Goal: Task Accomplishment & Management: Manage account settings

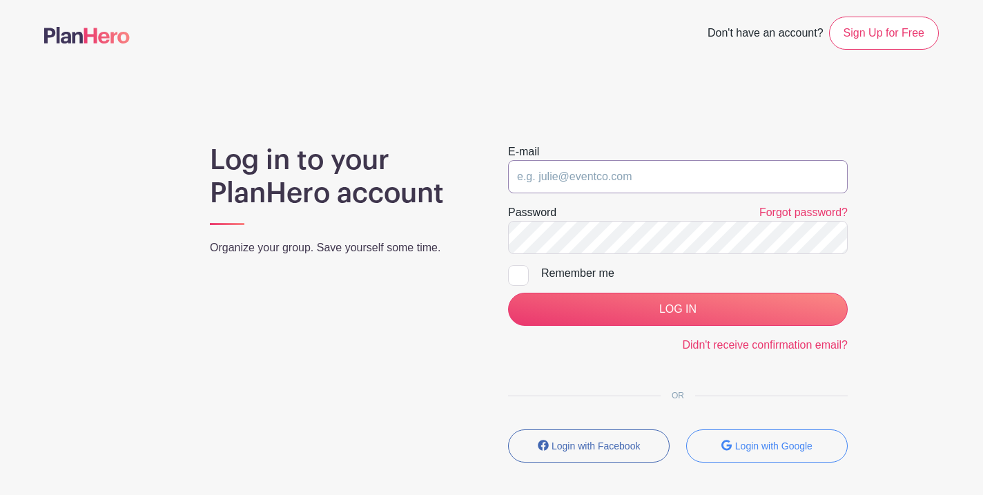
click at [598, 174] on input "email" at bounding box center [678, 176] width 340 height 33
type input "[EMAIL_ADDRESS][DOMAIN_NAME]"
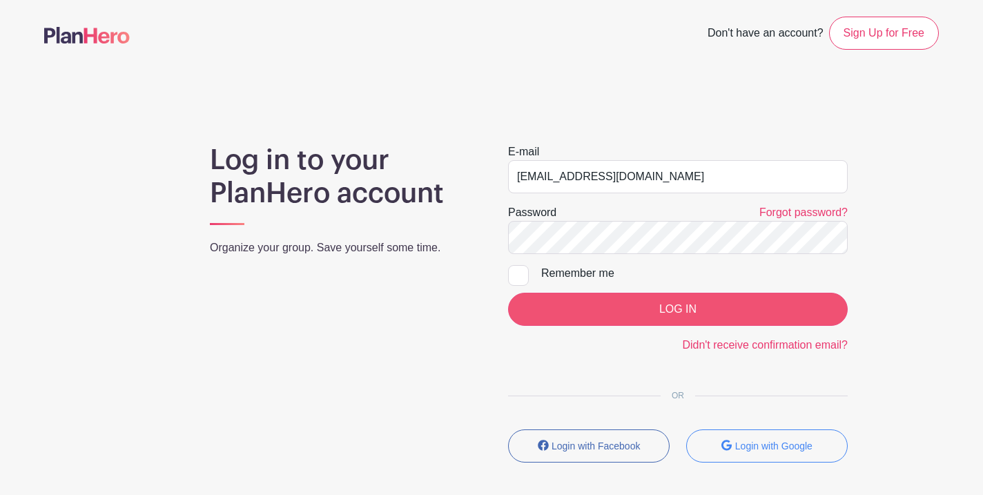
click at [683, 315] on input "LOG IN" at bounding box center [678, 309] width 340 height 33
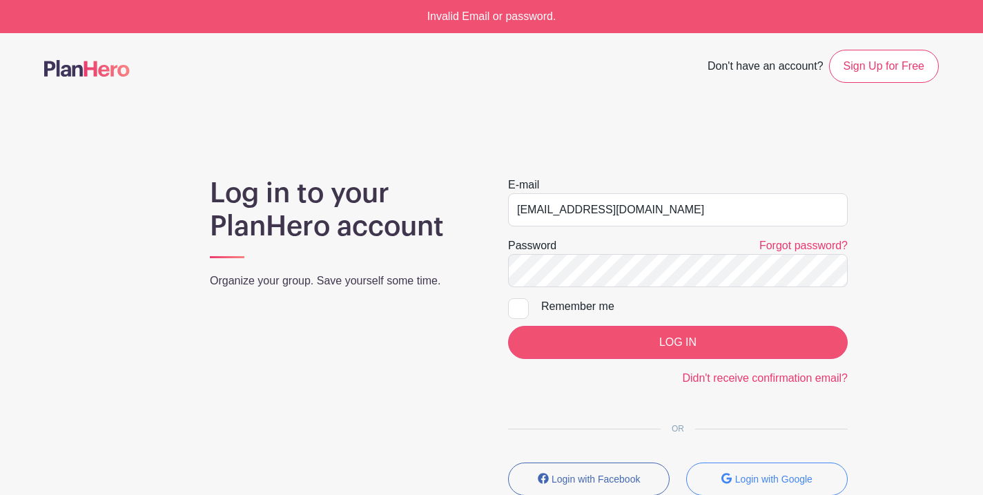
click at [663, 342] on input "LOG IN" at bounding box center [678, 342] width 340 height 33
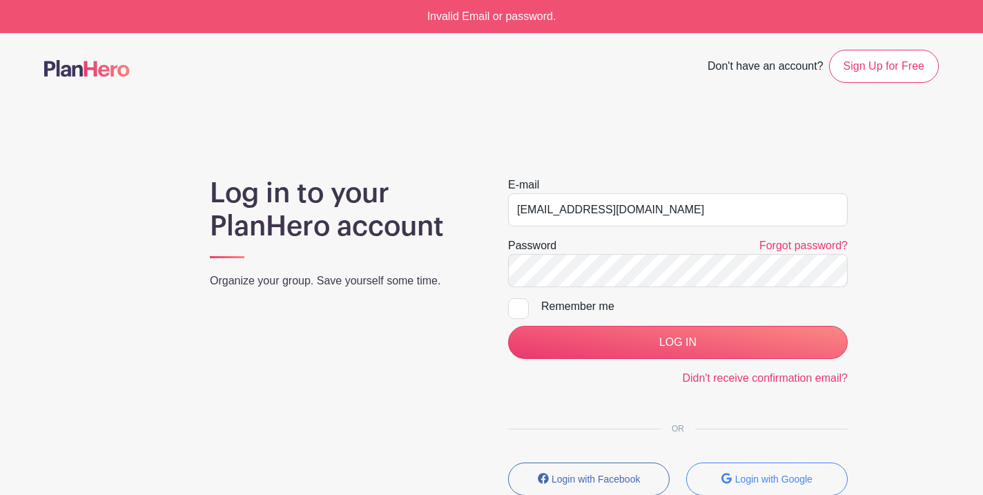
click at [886, 291] on div "Log in to your PlanHero account Organize your group. Save yourself some time. E…" at bounding box center [491, 342] width 895 height 330
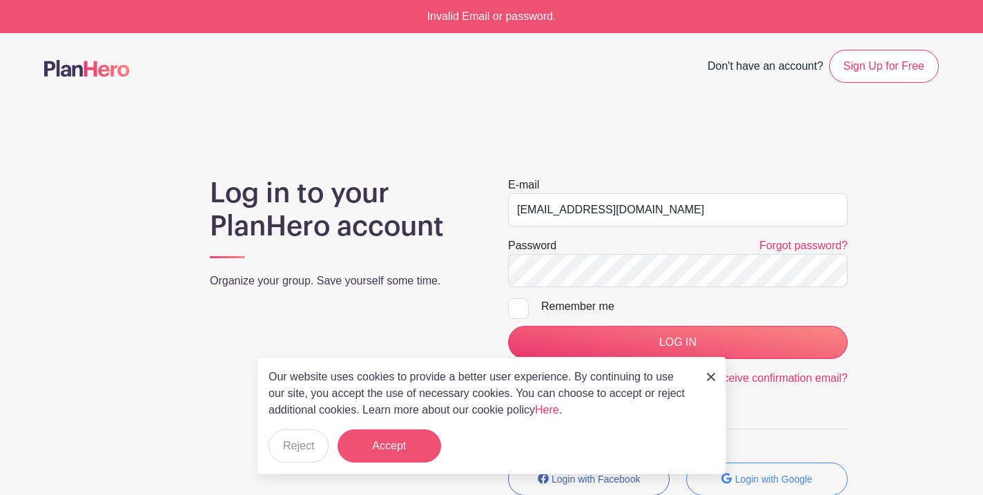
click at [404, 443] on button "Accept" at bounding box center [390, 445] width 104 height 33
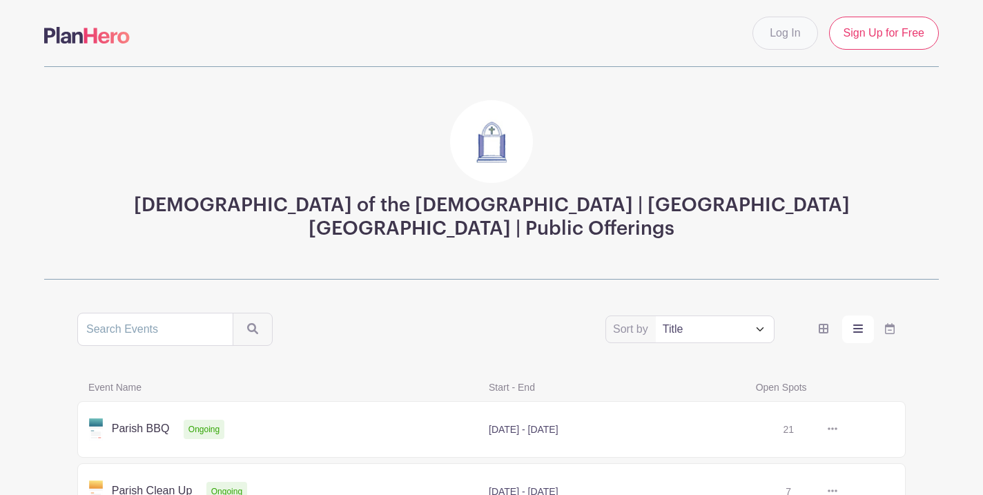
click at [786, 30] on link "Log In" at bounding box center [785, 33] width 65 height 33
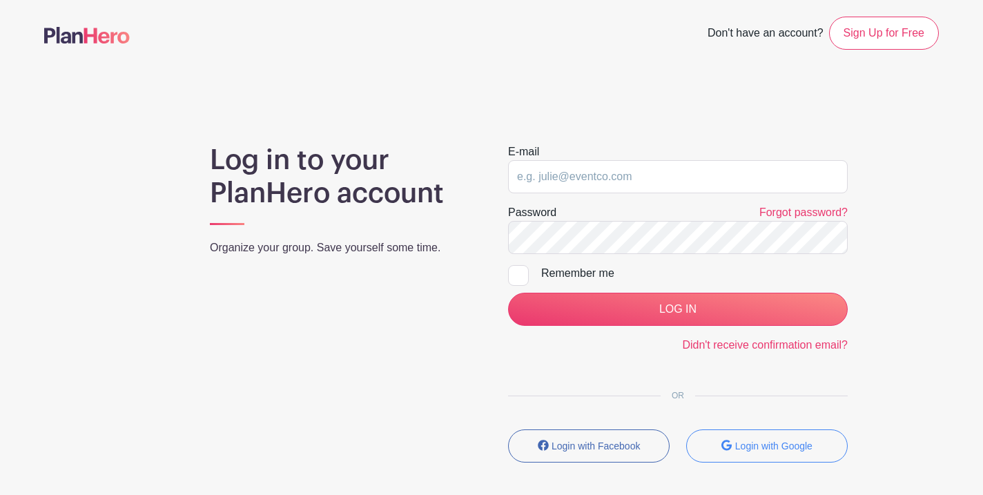
type input "[EMAIL_ADDRESS][DOMAIN_NAME]"
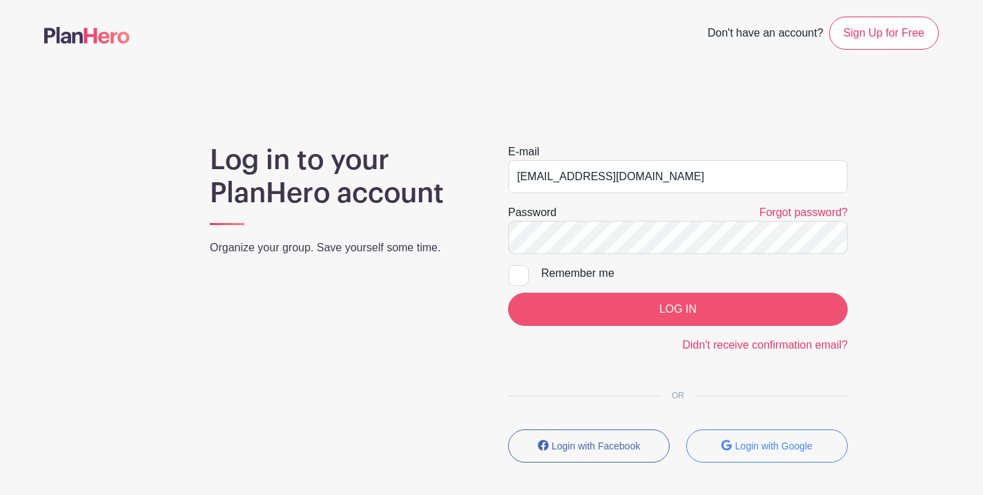
click at [670, 307] on input "LOG IN" at bounding box center [678, 309] width 340 height 33
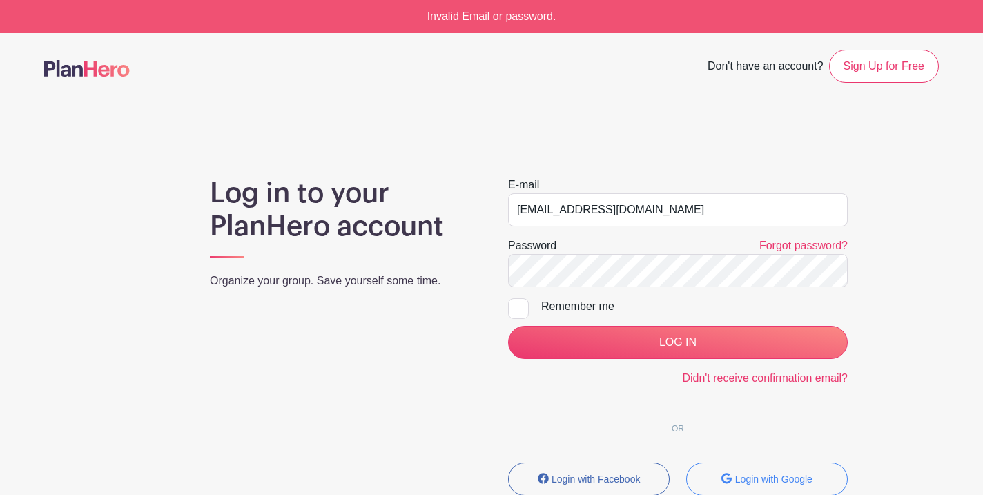
click at [926, 255] on div "Log in to your PlanHero account Organize your group. Save yourself some time. E…" at bounding box center [491, 342] width 895 height 330
click at [805, 244] on link "Forgot password?" at bounding box center [803, 246] width 88 height 12
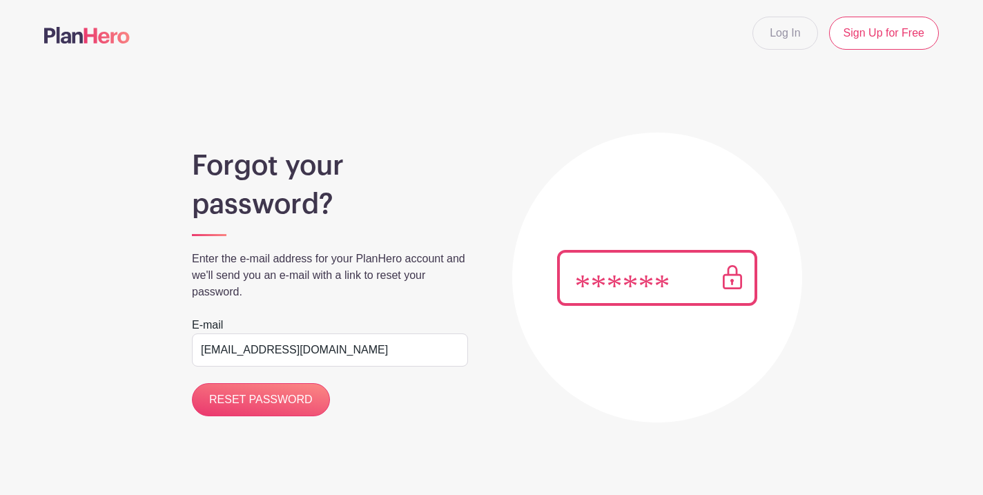
type input "[EMAIL_ADDRESS][DOMAIN_NAME]"
click at [507, 429] on main "Log In Sign Up for Free Forgot your password? Enter the e-mail address for your…" at bounding box center [491, 254] width 983 height 509
click at [292, 406] on input "RESET PASSWORD" at bounding box center [261, 399] width 138 height 33
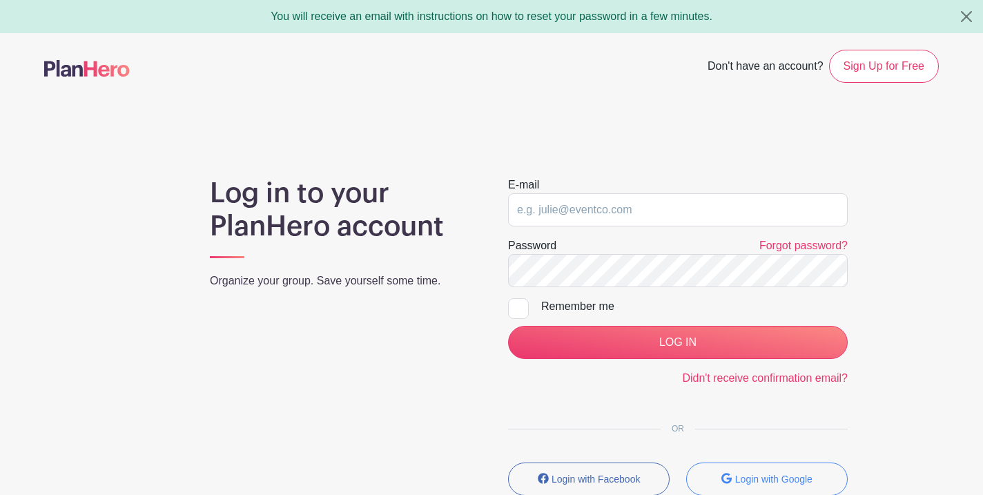
click at [243, 367] on div "Log in to your PlanHero account Organize your group. Save yourself some time." at bounding box center [342, 342] width 298 height 330
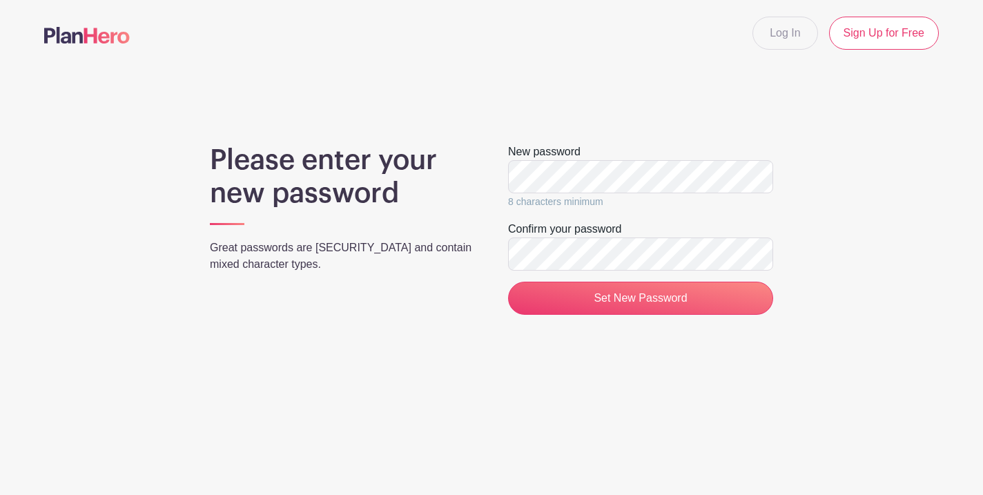
click at [842, 199] on div "Please enter your new password Great passwords are long and contain mixed chara…" at bounding box center [491, 235] width 895 height 182
click at [645, 299] on input "Set New Password" at bounding box center [640, 298] width 265 height 33
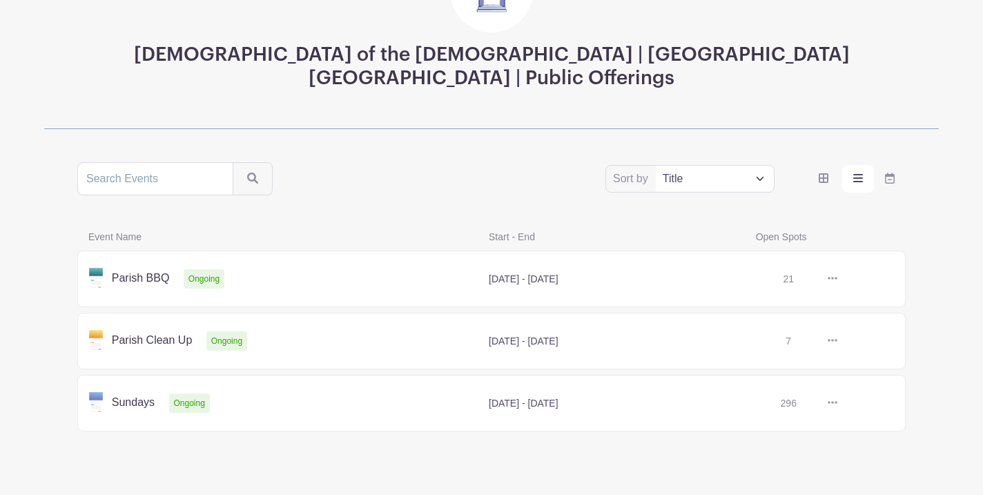
scroll to position [168, 0]
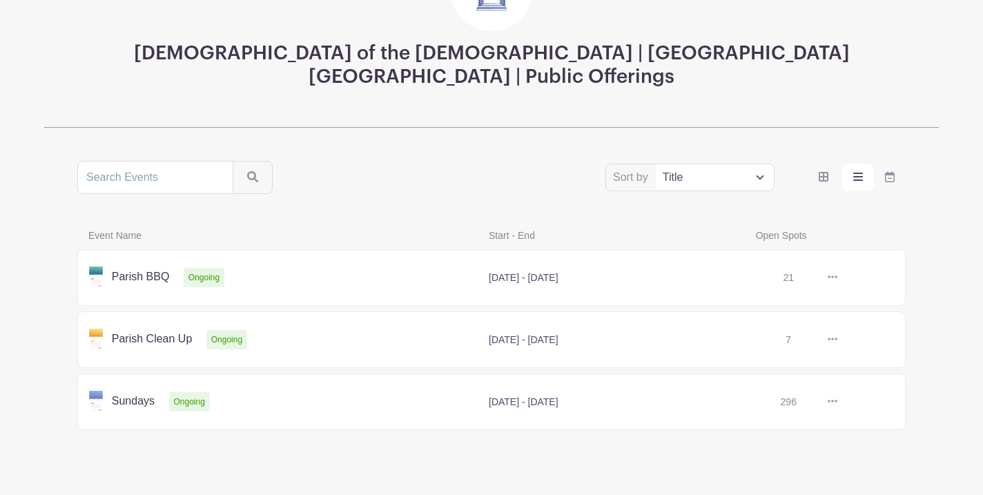
click at [837, 402] on link at bounding box center [837, 402] width 0 height 0
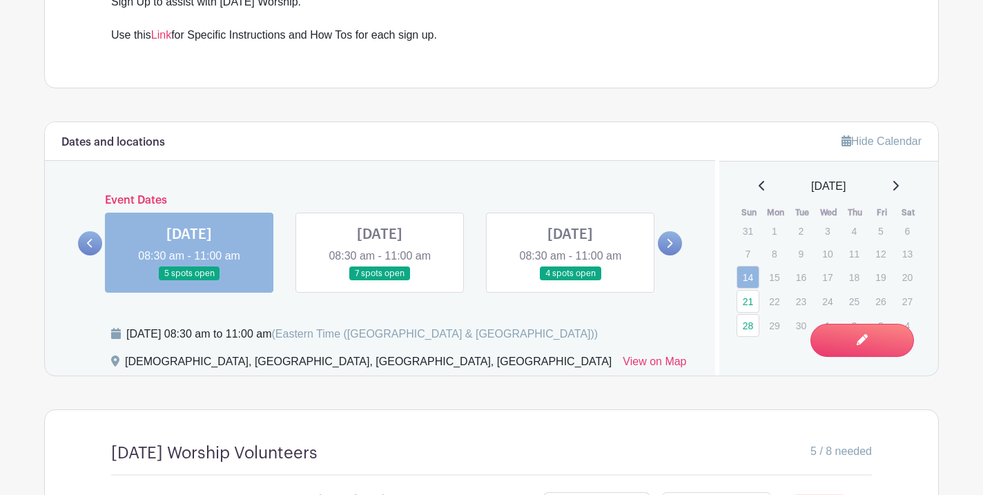
scroll to position [554, 0]
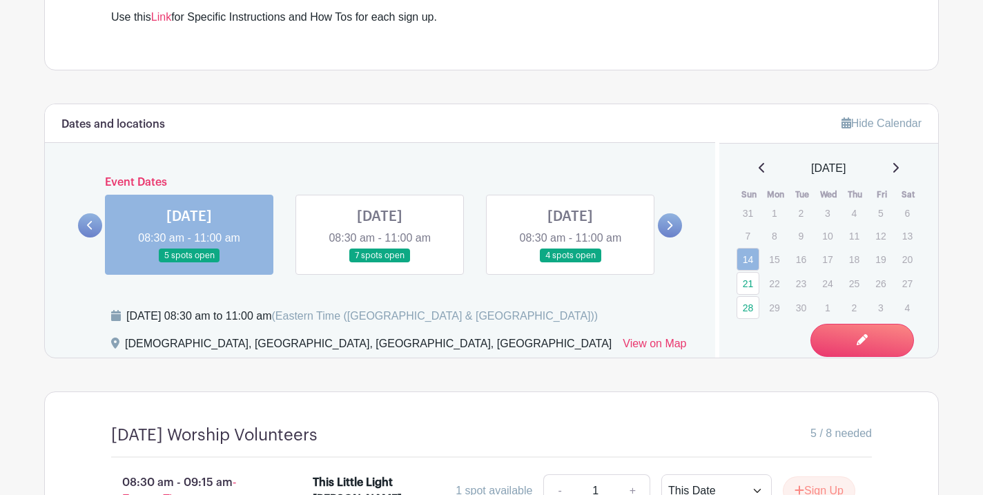
click at [670, 229] on icon at bounding box center [669, 225] width 6 height 10
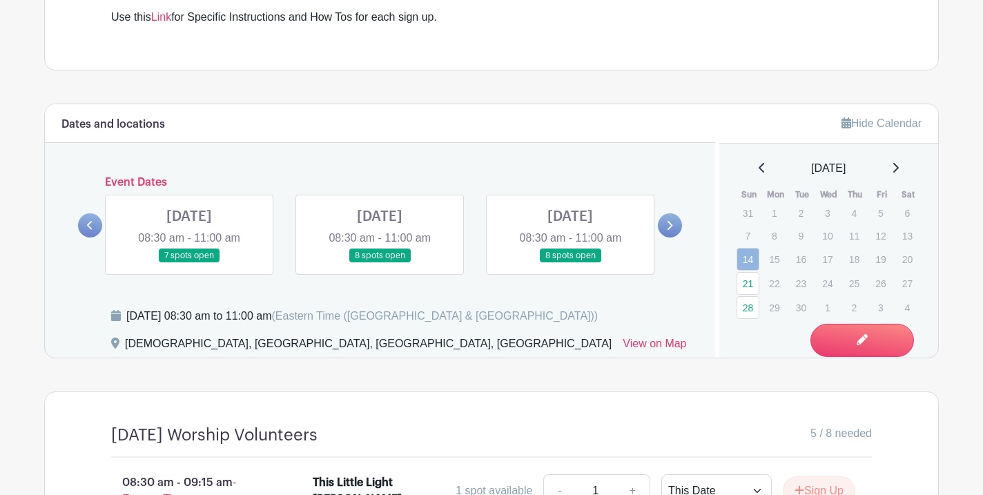
click at [189, 263] on link at bounding box center [189, 263] width 0 height 0
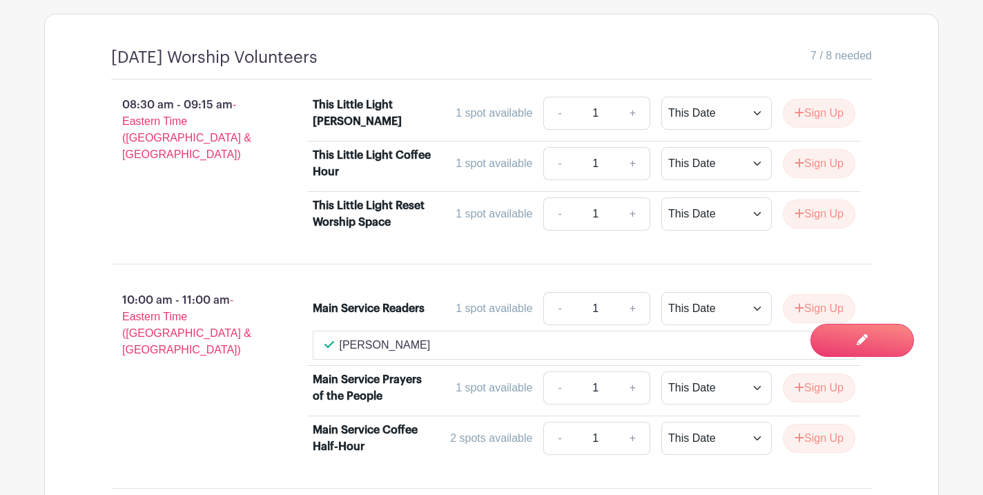
scroll to position [950, 0]
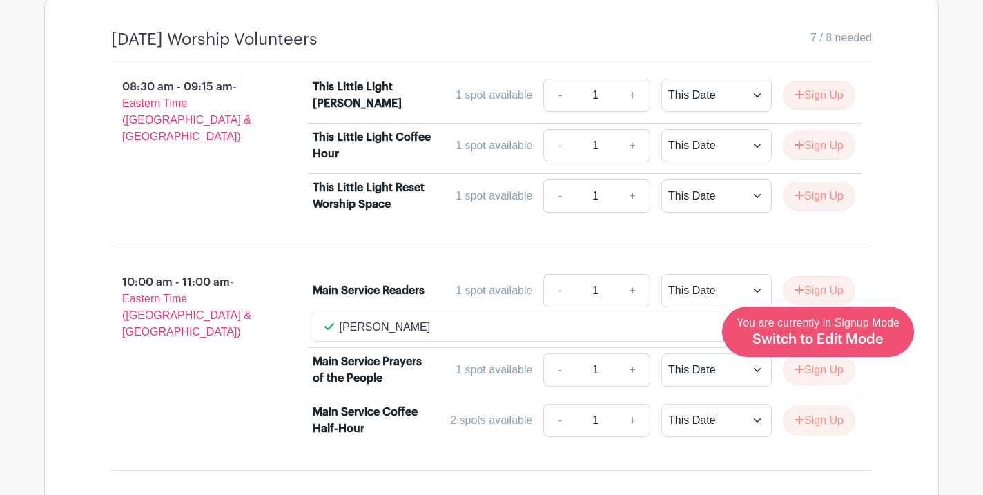
click at [873, 334] on span "Switch to Edit Mode" at bounding box center [818, 340] width 131 height 14
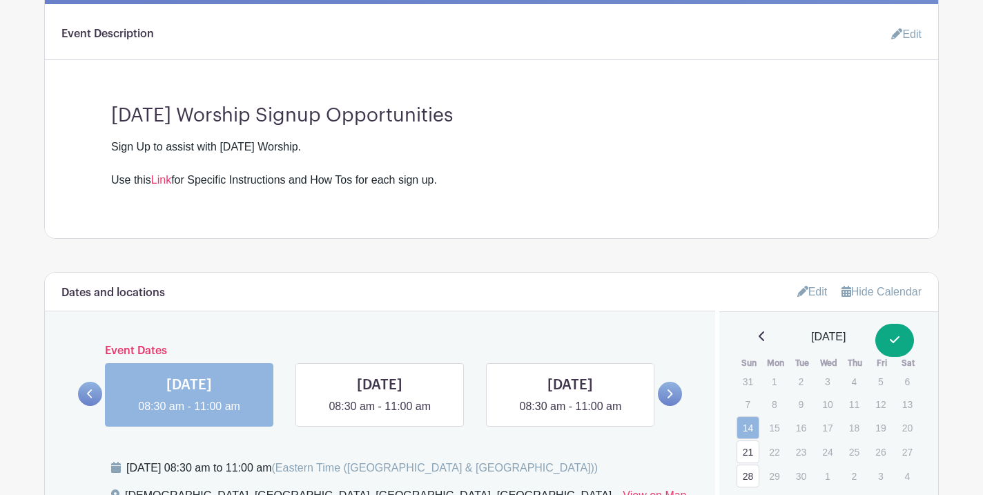
scroll to position [520, 0]
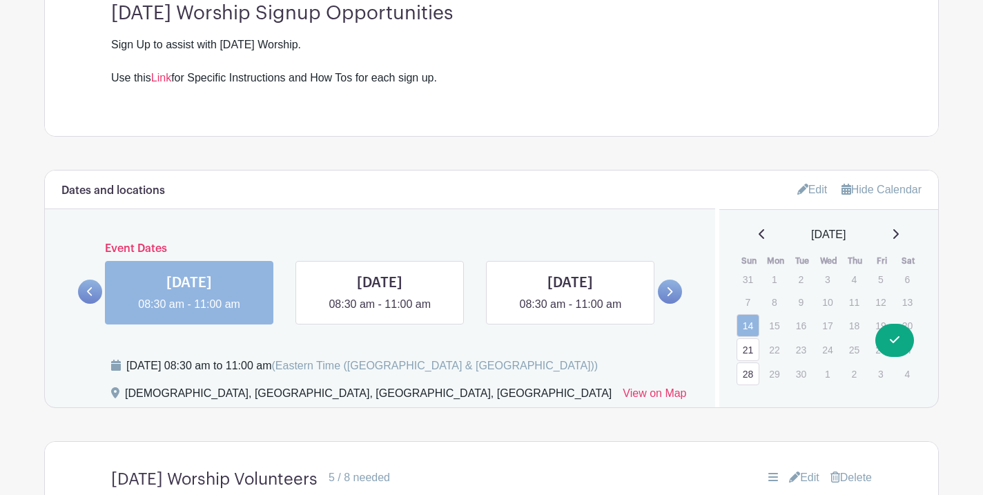
click at [666, 295] on link at bounding box center [670, 292] width 24 height 24
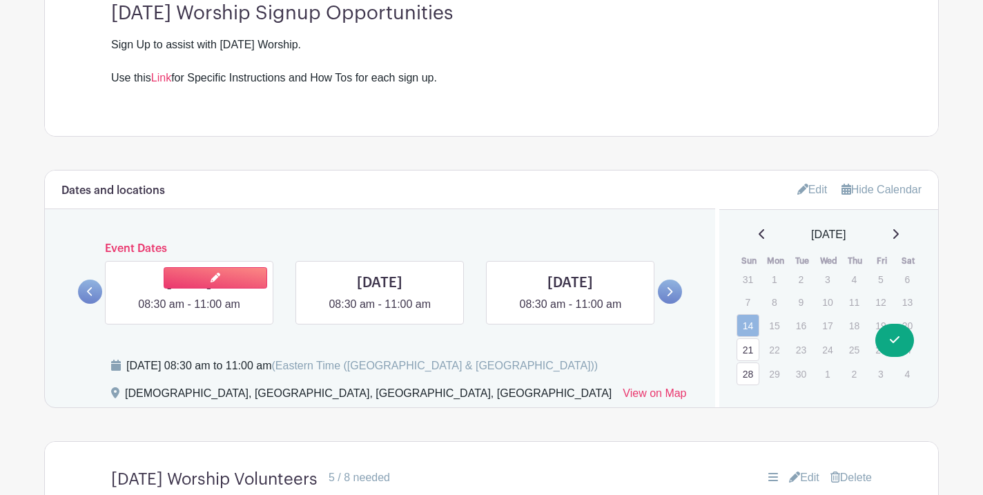
click at [189, 313] on link at bounding box center [189, 313] width 0 height 0
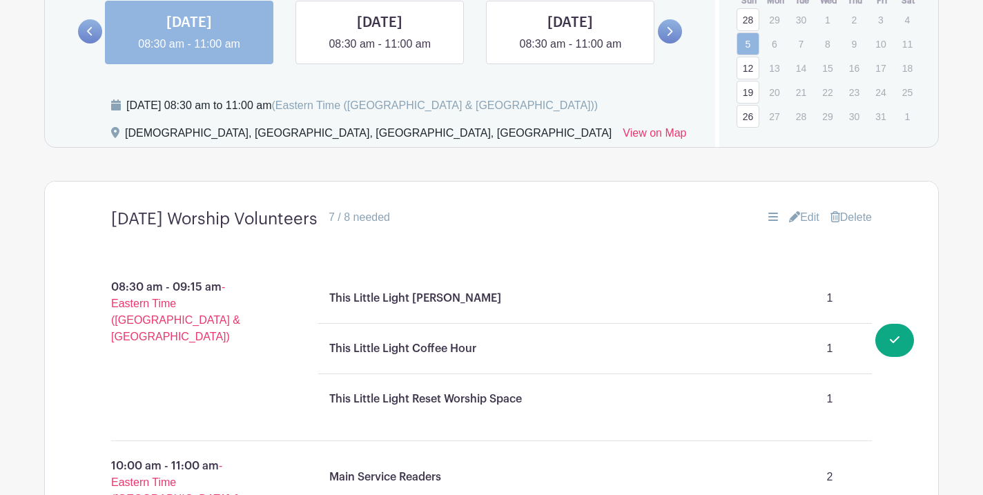
scroll to position [762, 0]
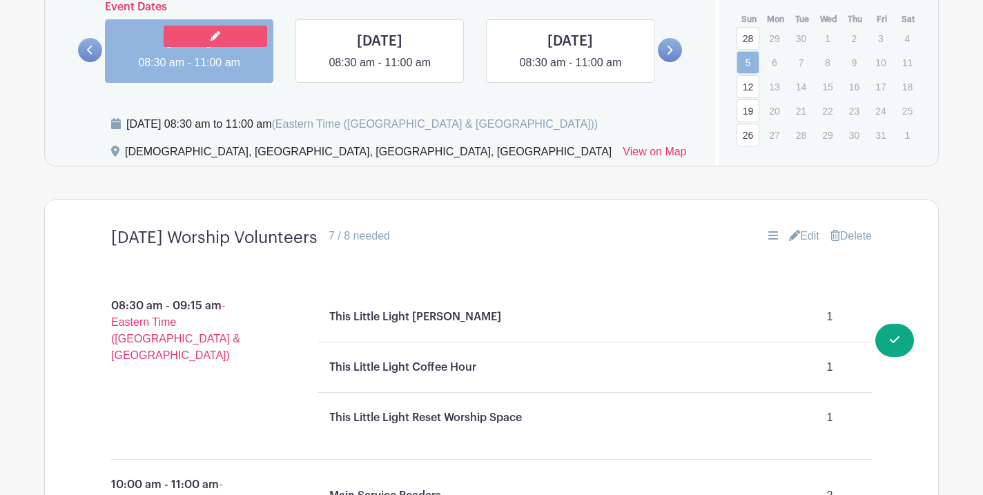
click at [204, 33] on link at bounding box center [216, 36] width 104 height 21
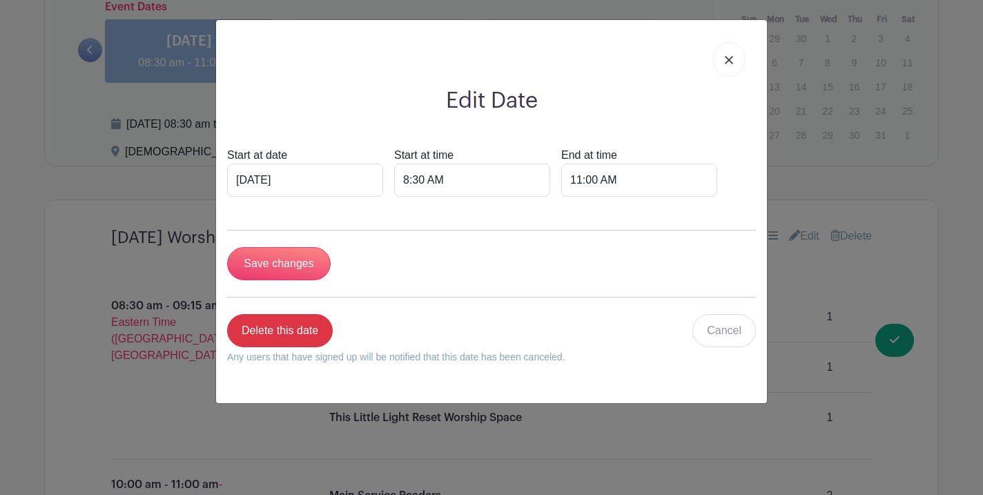
click at [725, 58] on img at bounding box center [729, 60] width 8 height 8
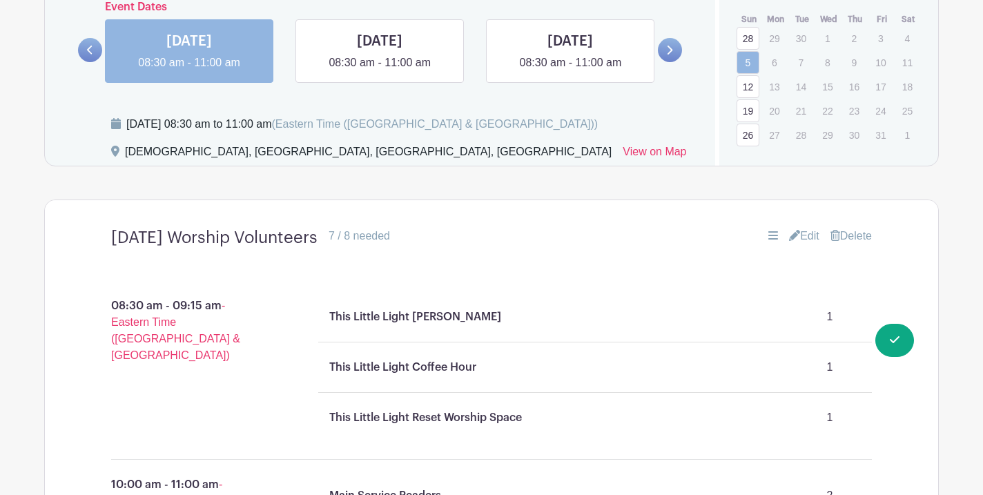
click at [794, 237] on link "Edit" at bounding box center [804, 236] width 30 height 17
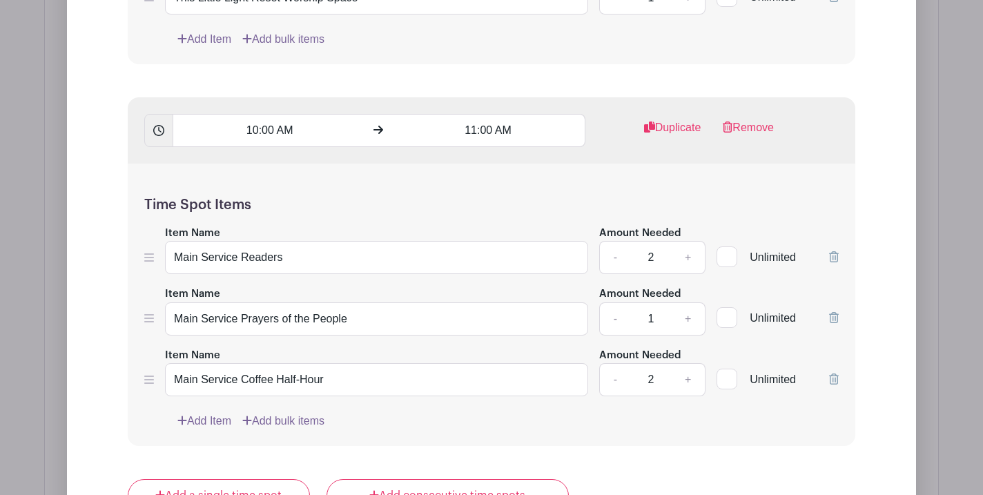
scroll to position [1565, 0]
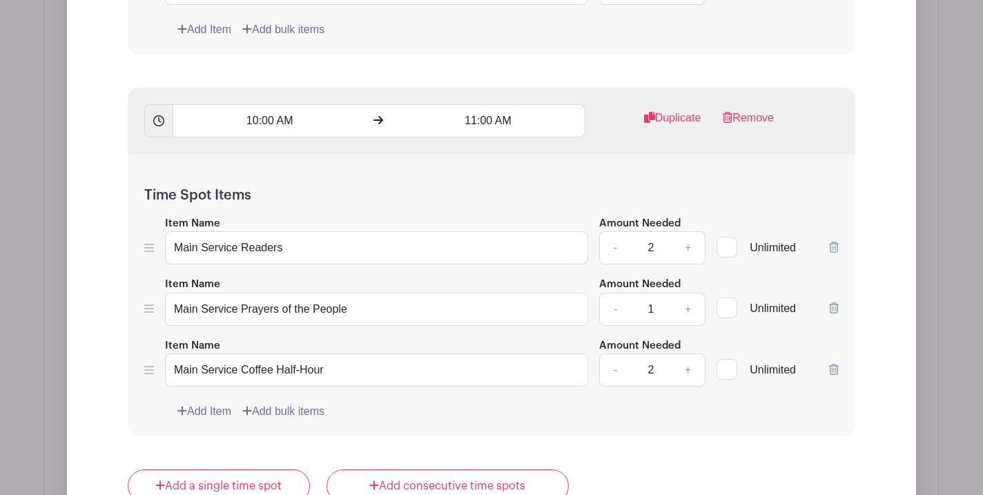
click at [833, 251] on icon at bounding box center [834, 247] width 10 height 11
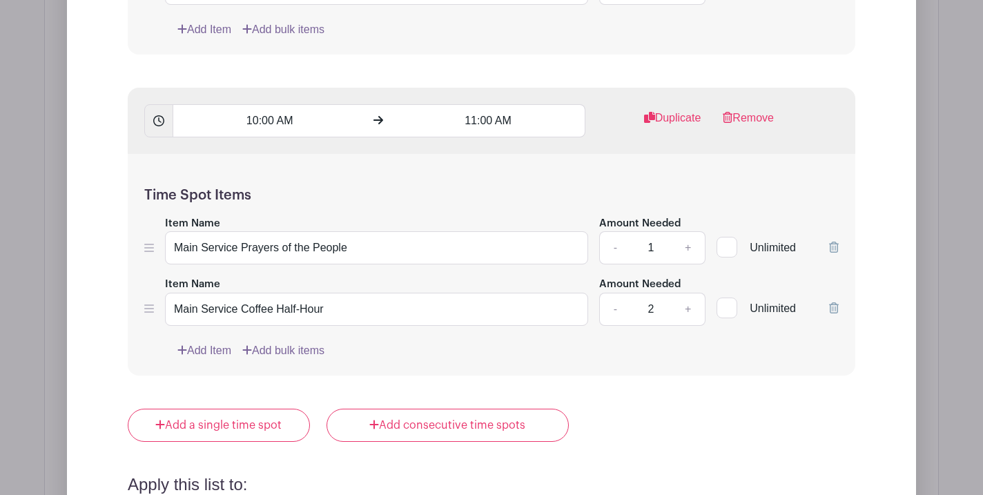
click at [835, 251] on icon at bounding box center [834, 247] width 10 height 11
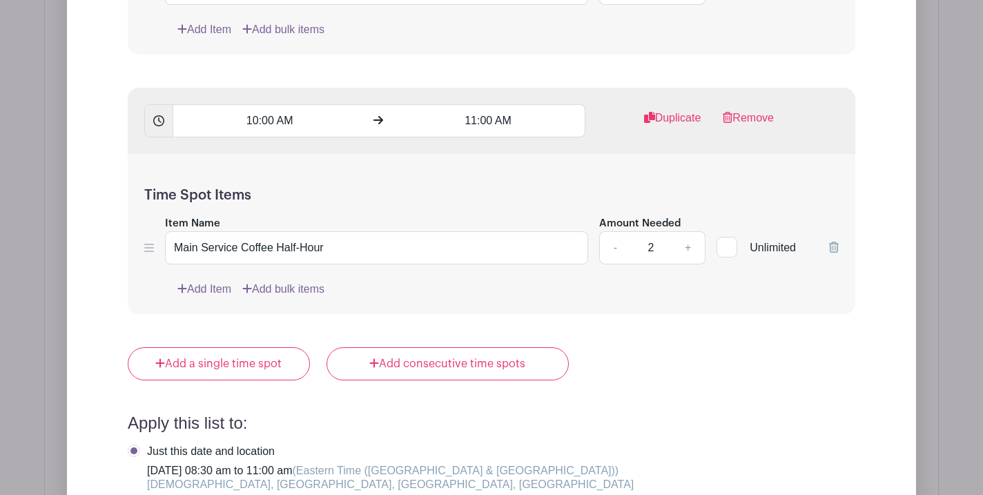
click at [835, 251] on icon at bounding box center [834, 247] width 10 height 11
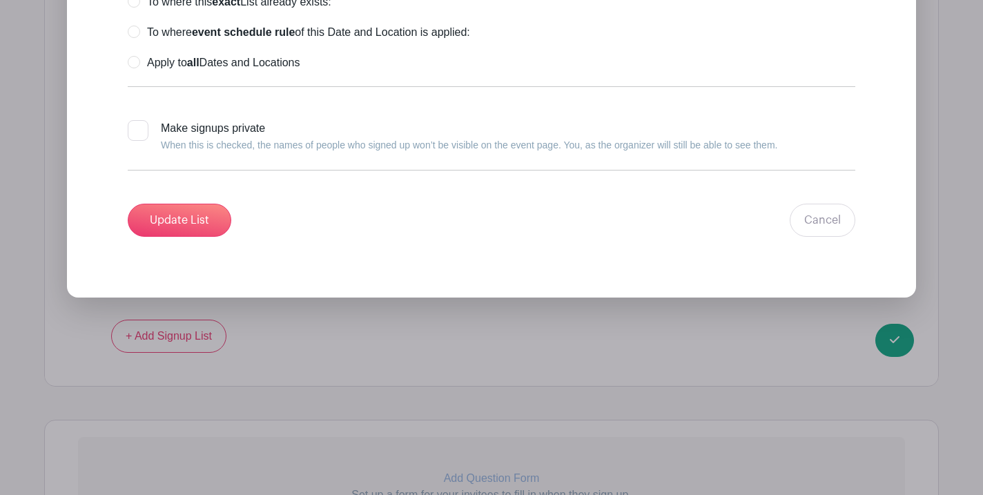
scroll to position [2070, 0]
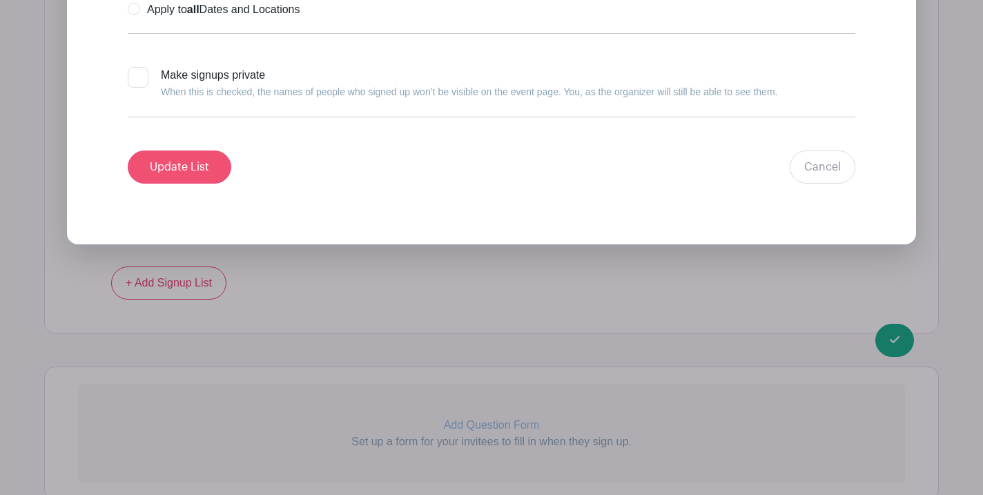
click at [204, 170] on input "Update List" at bounding box center [180, 167] width 104 height 33
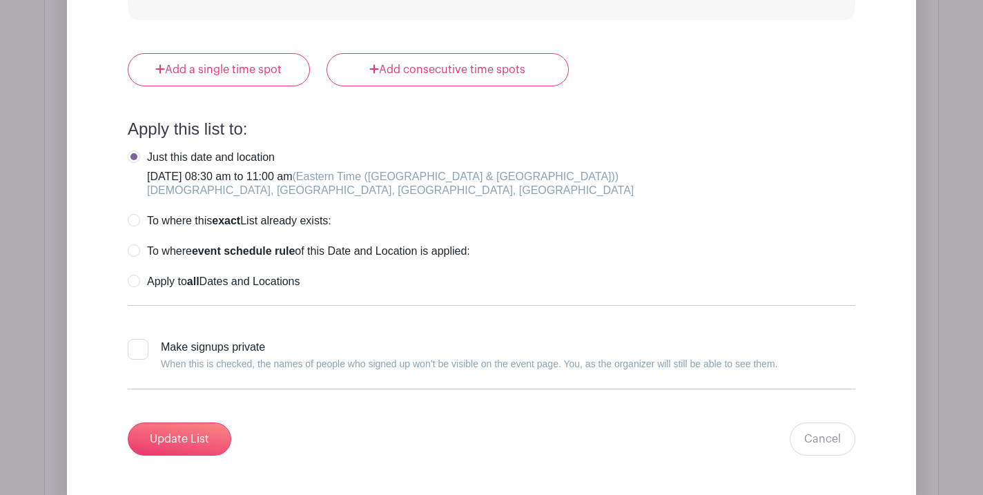
scroll to position [1902, 0]
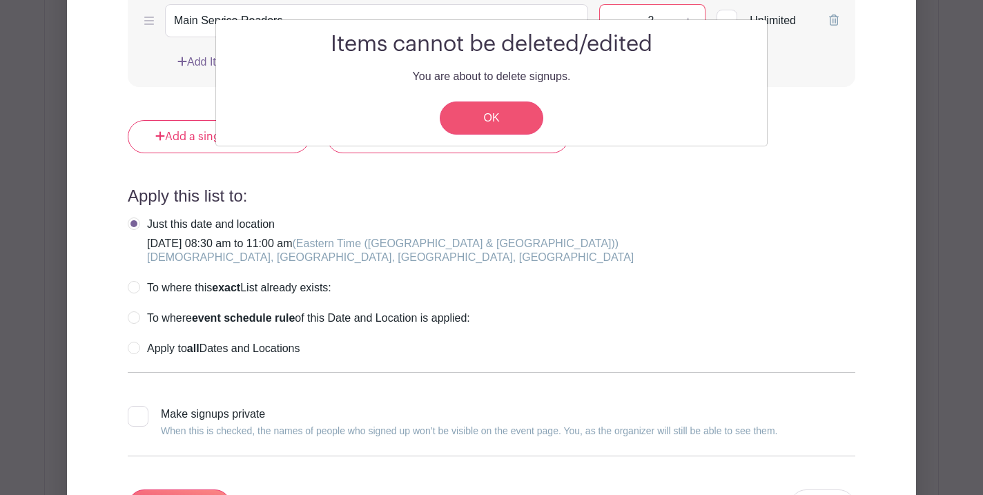
click at [485, 112] on link "OK" at bounding box center [492, 117] width 104 height 33
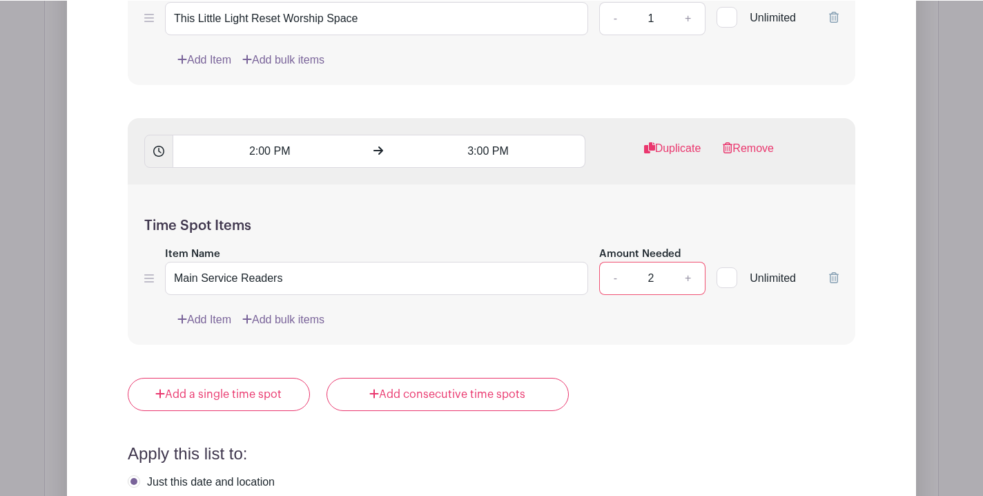
scroll to position [1644, 0]
click at [672, 430] on form "Items cannot be deleted/edited You are about to delete signups. OK List Name Su…" at bounding box center [491, 203] width 761 height 1188
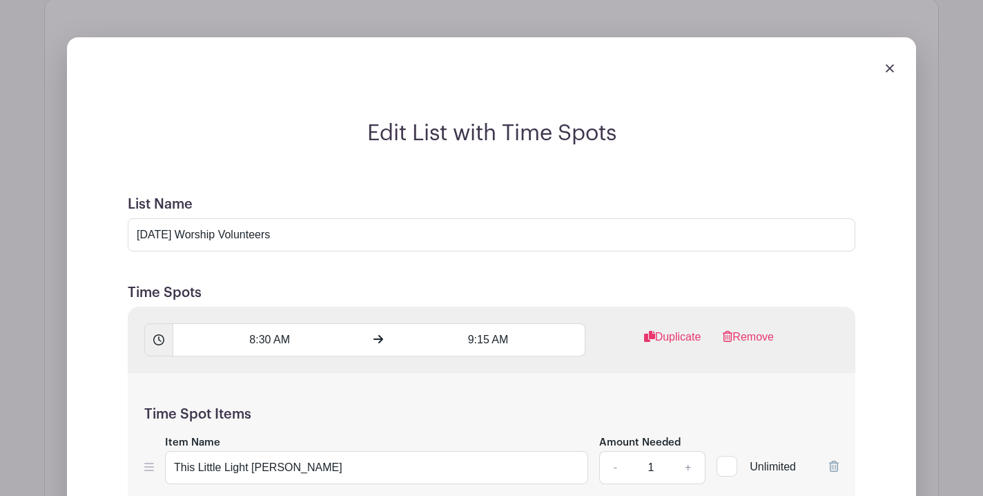
scroll to position [1075, 0]
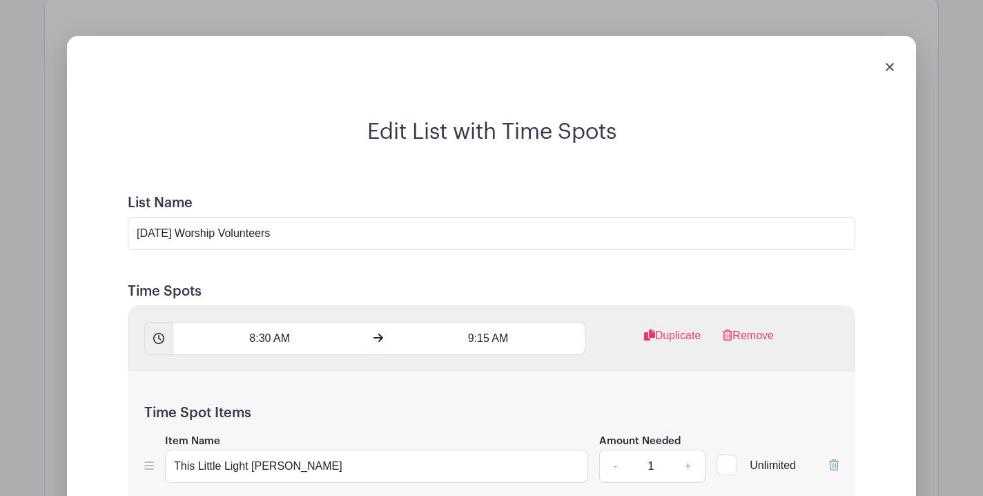
click at [889, 66] on img at bounding box center [890, 67] width 8 height 8
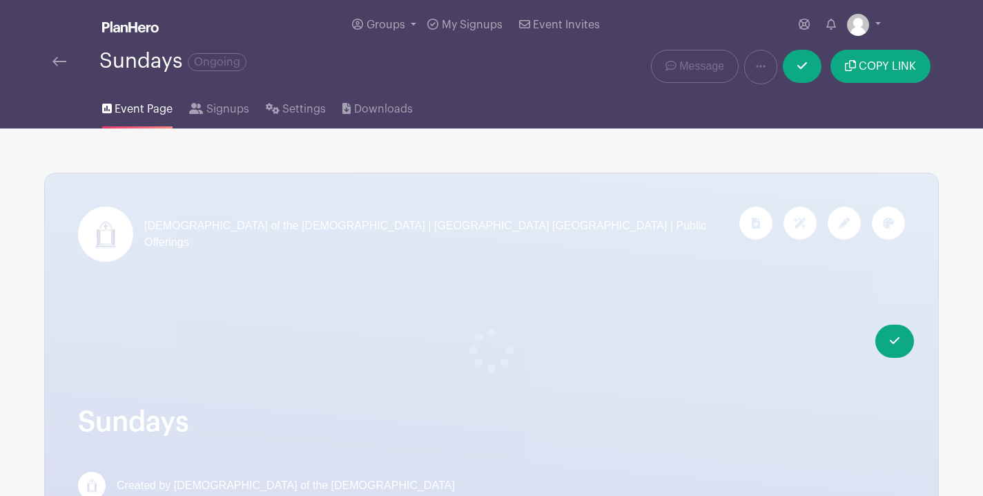
scroll to position [0, 0]
click at [807, 64] on icon at bounding box center [802, 65] width 10 height 7
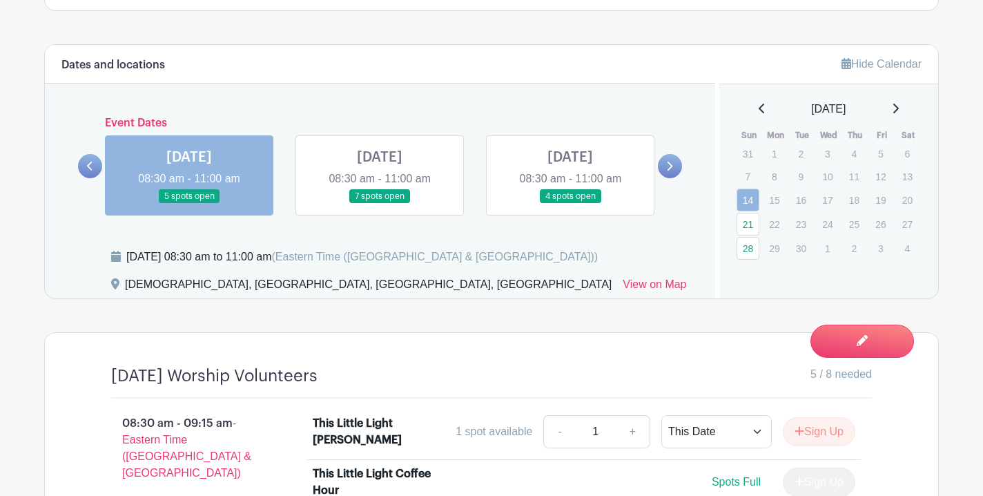
scroll to position [619, 0]
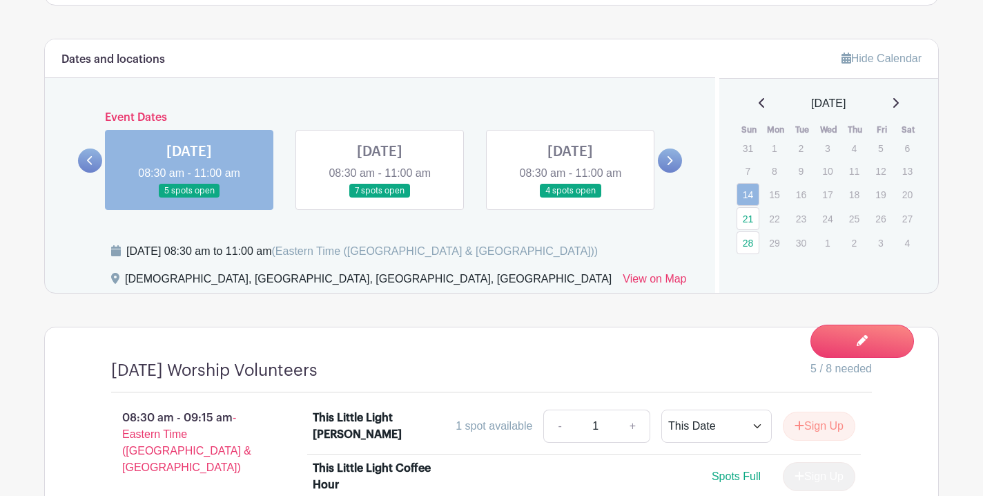
click at [675, 159] on link at bounding box center [670, 160] width 24 height 24
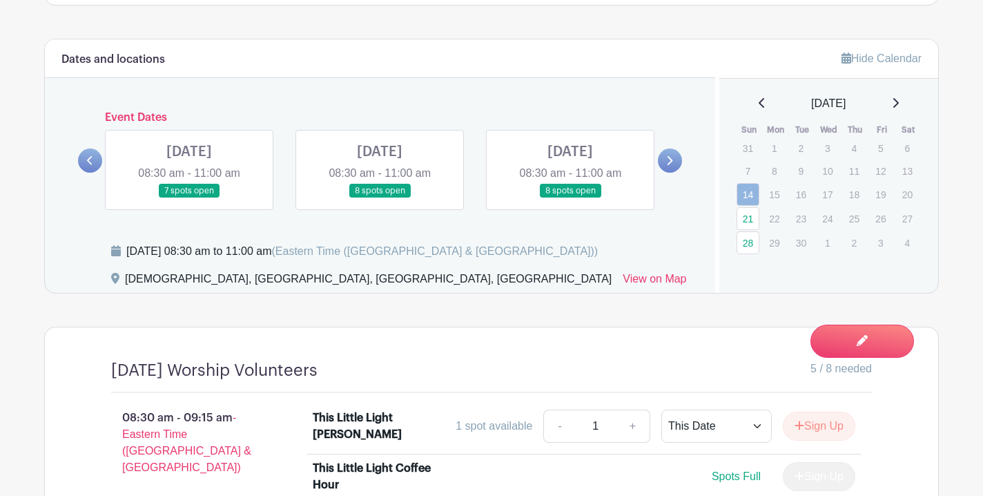
click at [189, 198] on link at bounding box center [189, 198] width 0 height 0
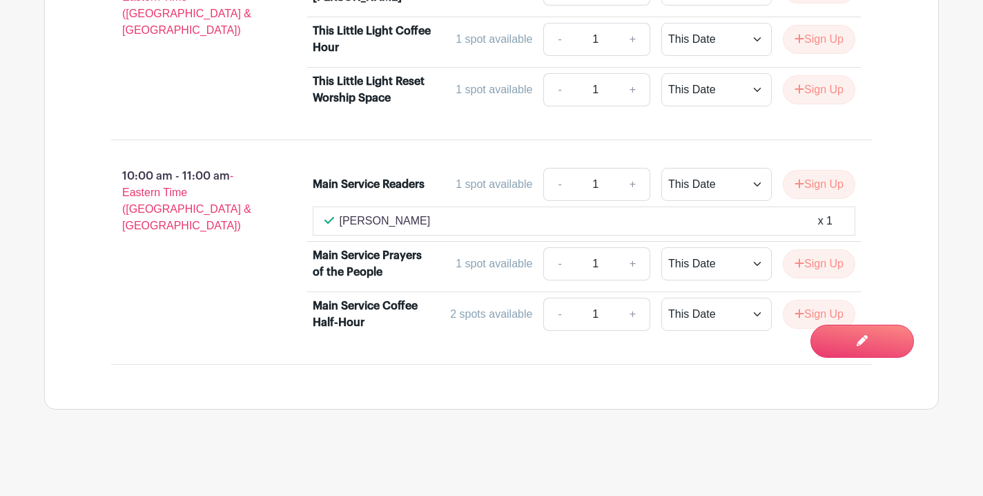
scroll to position [1056, 0]
click at [329, 222] on icon at bounding box center [330, 220] width 10 height 7
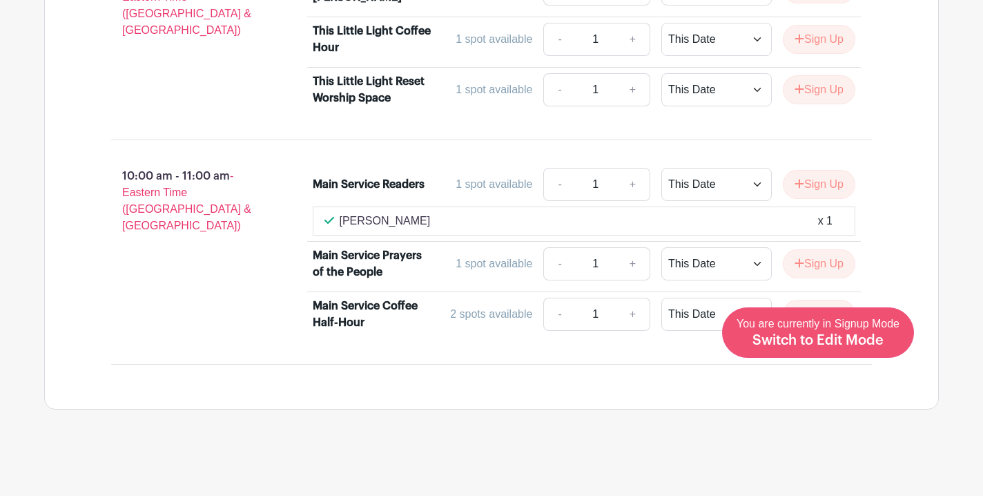
click at [860, 336] on span "Switch to Edit Mode" at bounding box center [818, 340] width 131 height 14
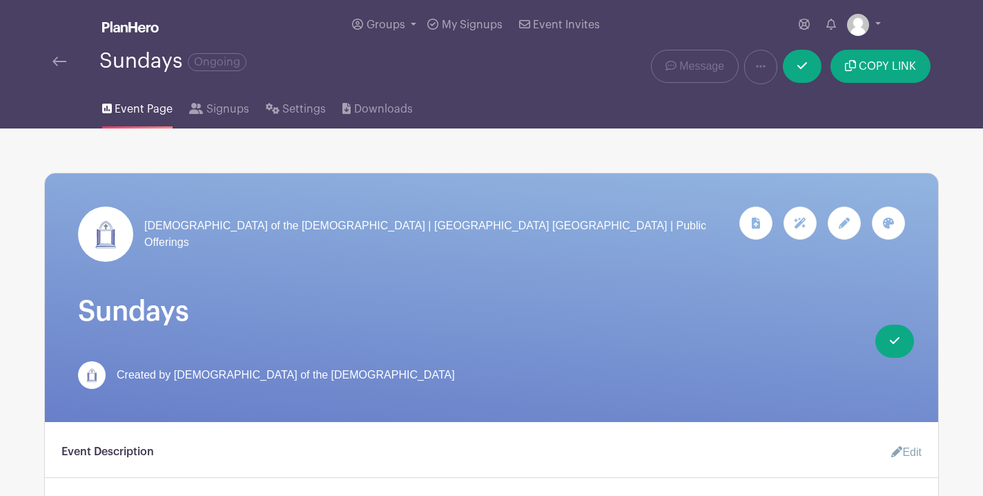
drag, startPoint x: 856, startPoint y: 336, endPoint x: 831, endPoint y: 338, distance: 24.9
click at [831, 338] on div "Church of the Holy Apostles | Brooklyn NY | Public Offerings" at bounding box center [491, 297] width 893 height 249
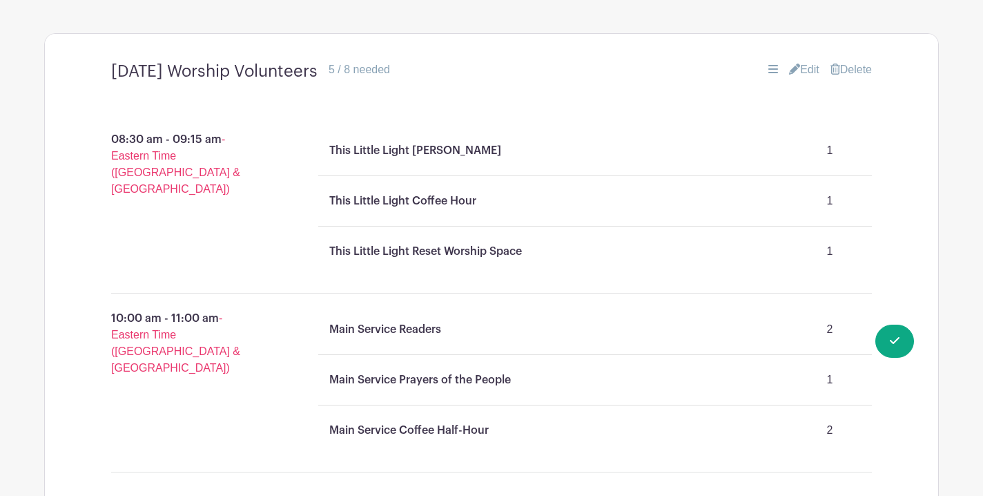
scroll to position [635, 0]
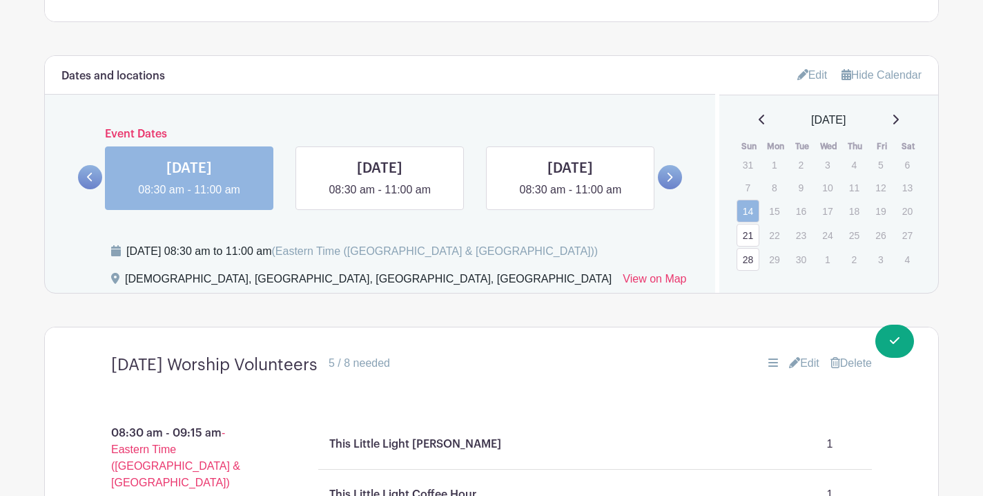
click at [802, 360] on link "Edit" at bounding box center [804, 363] width 30 height 17
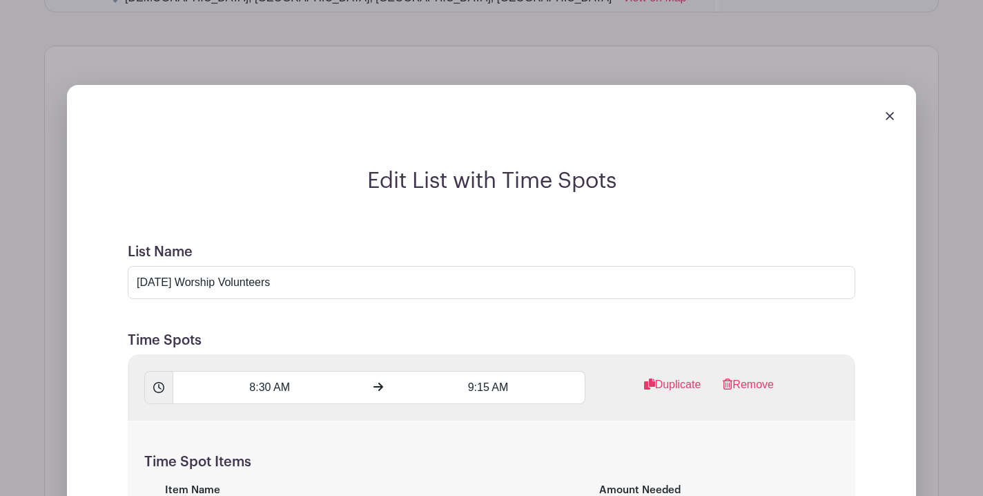
scroll to position [879, 0]
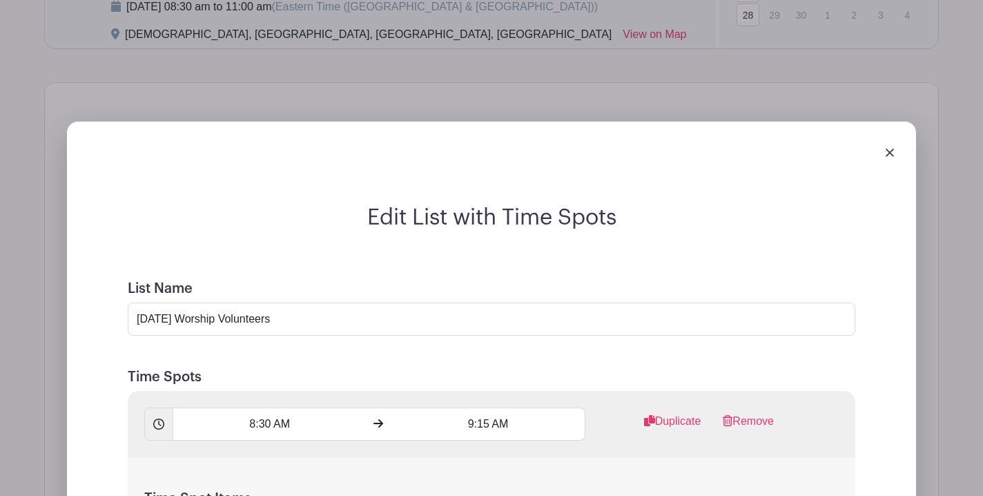
click at [889, 157] on img at bounding box center [890, 152] width 8 height 8
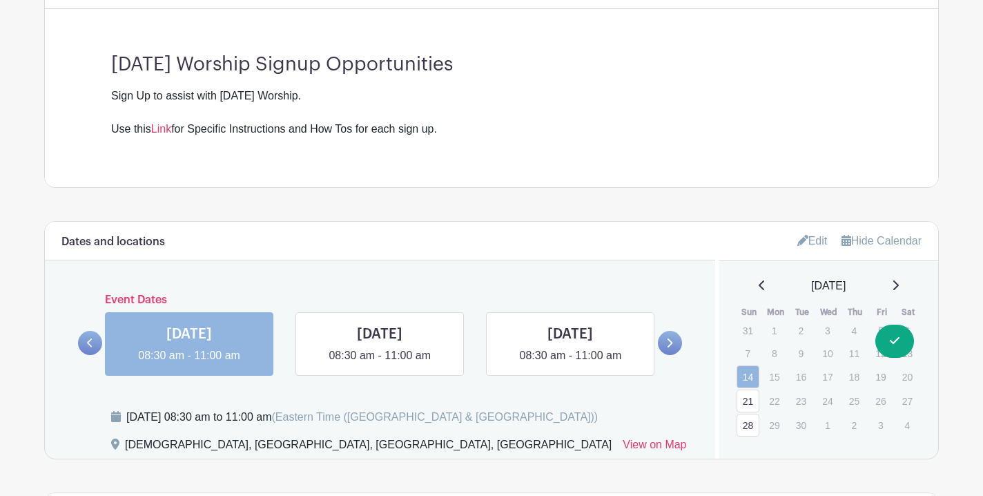
scroll to position [474, 0]
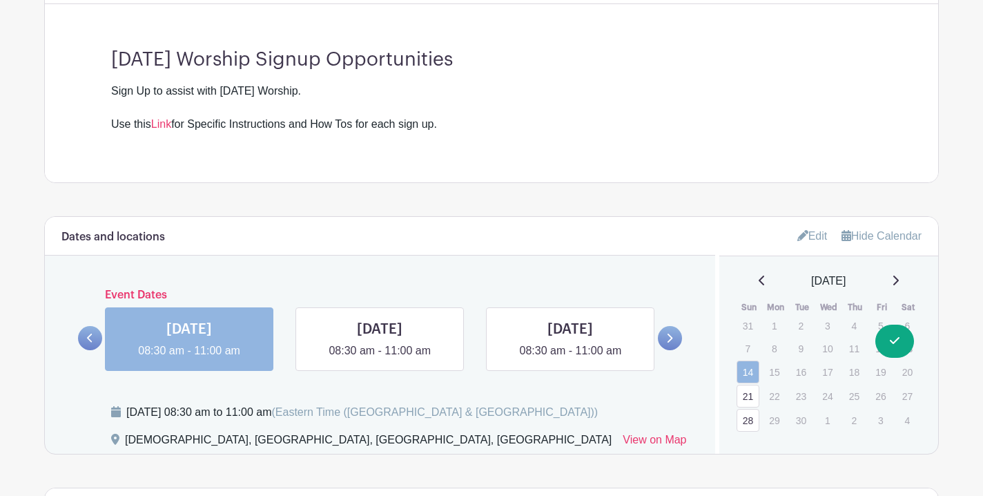
click at [668, 338] on icon at bounding box center [669, 338] width 6 height 10
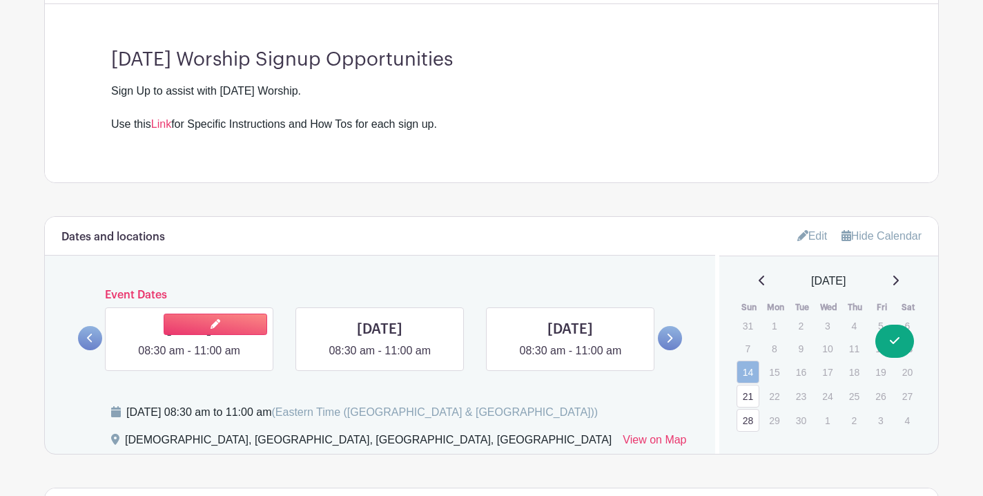
click at [189, 359] on link at bounding box center [189, 359] width 0 height 0
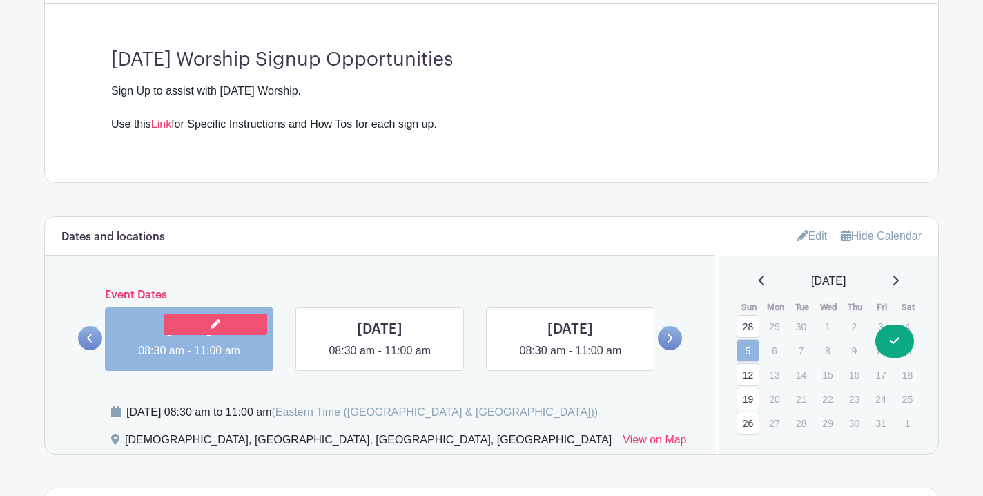
click at [195, 329] on link at bounding box center [216, 323] width 104 height 21
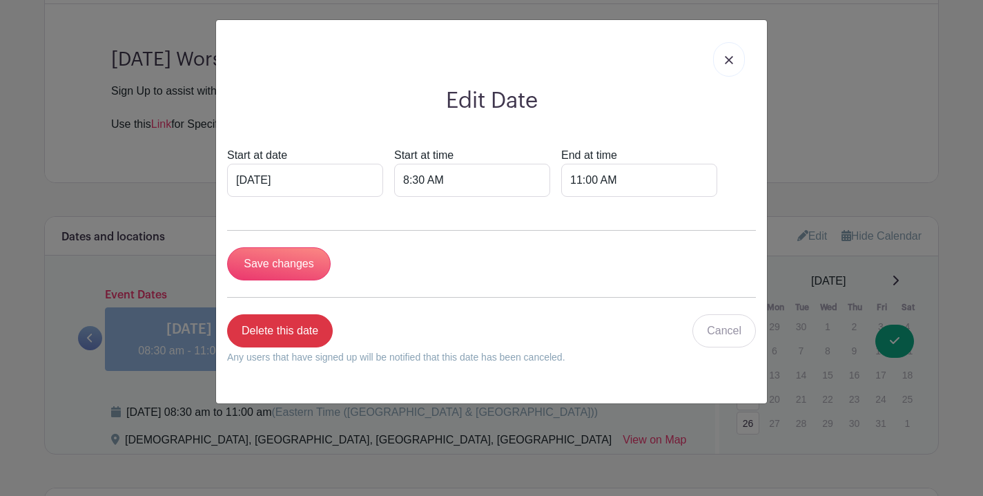
click at [726, 64] on img at bounding box center [729, 60] width 8 height 8
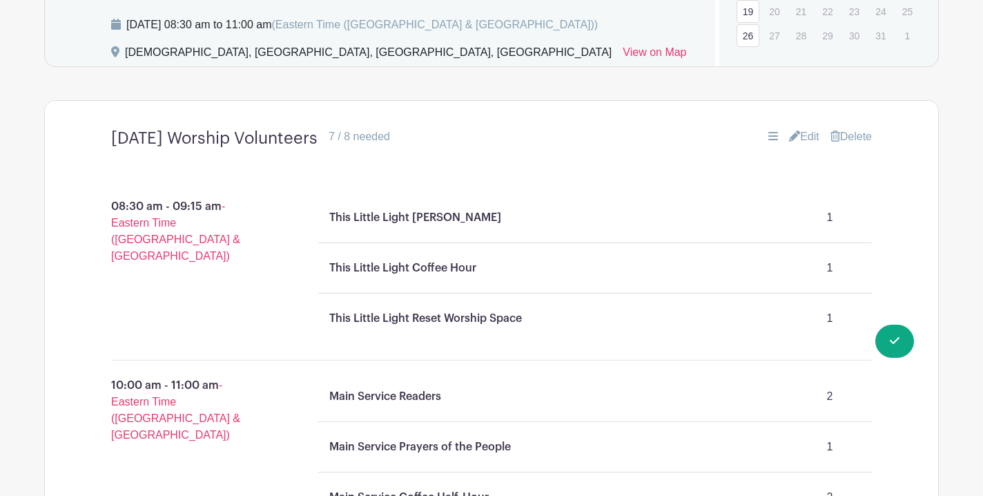
scroll to position [862, 0]
click at [806, 133] on link "Edit" at bounding box center [804, 136] width 30 height 17
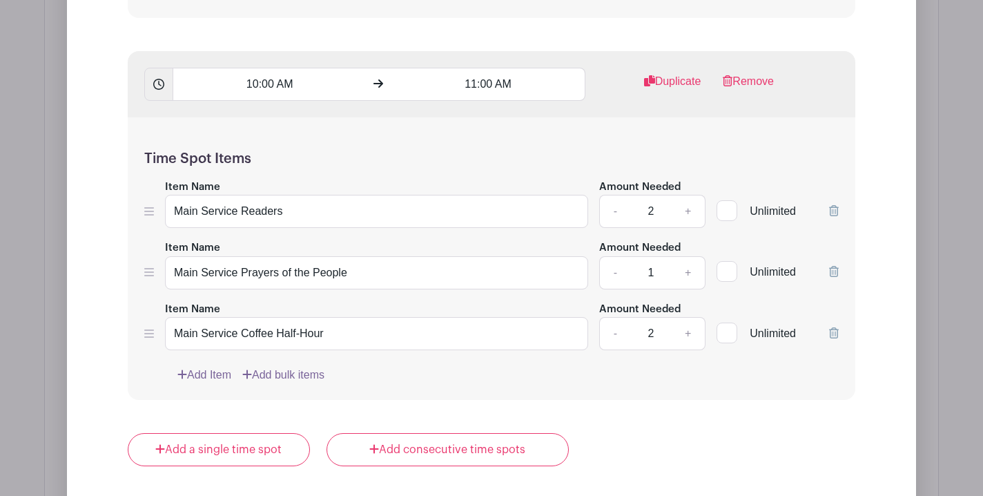
scroll to position [1603, 0]
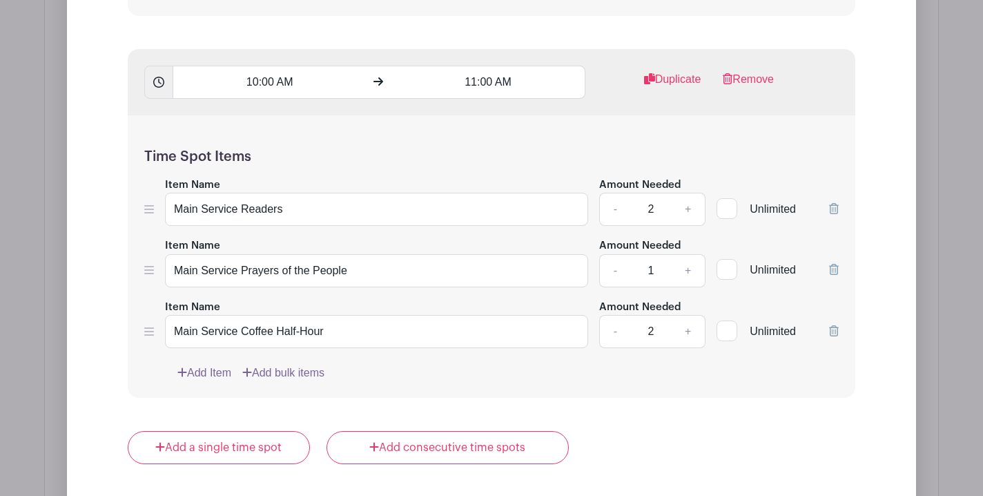
click at [831, 212] on icon at bounding box center [834, 208] width 10 height 11
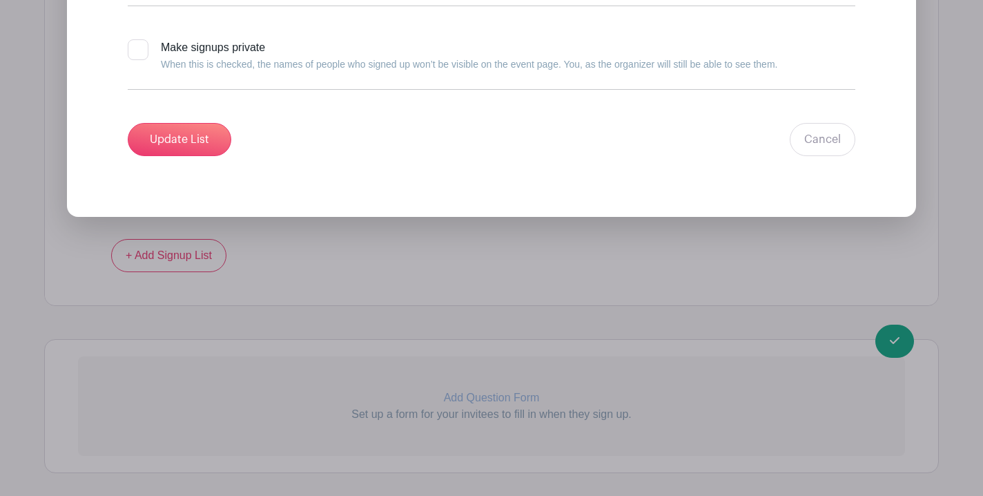
scroll to position [2238, 0]
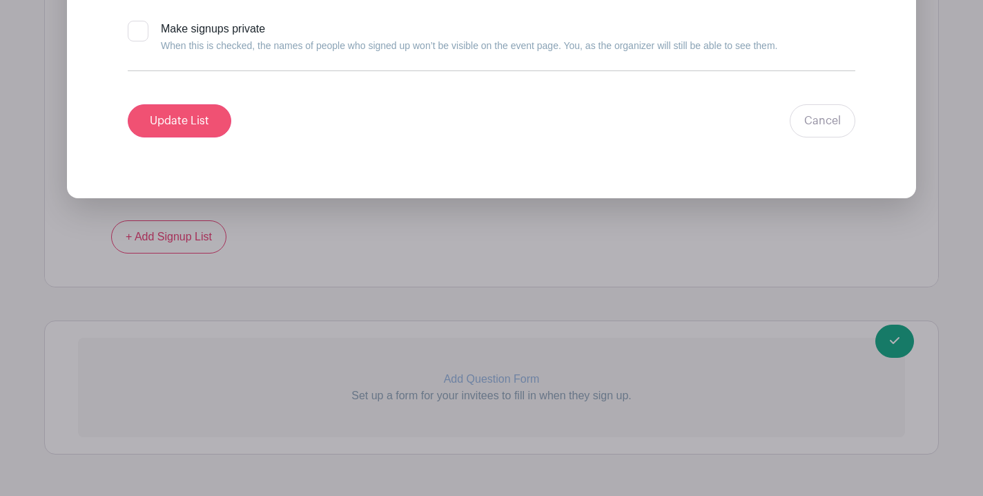
click at [200, 131] on input "Update List" at bounding box center [180, 120] width 104 height 33
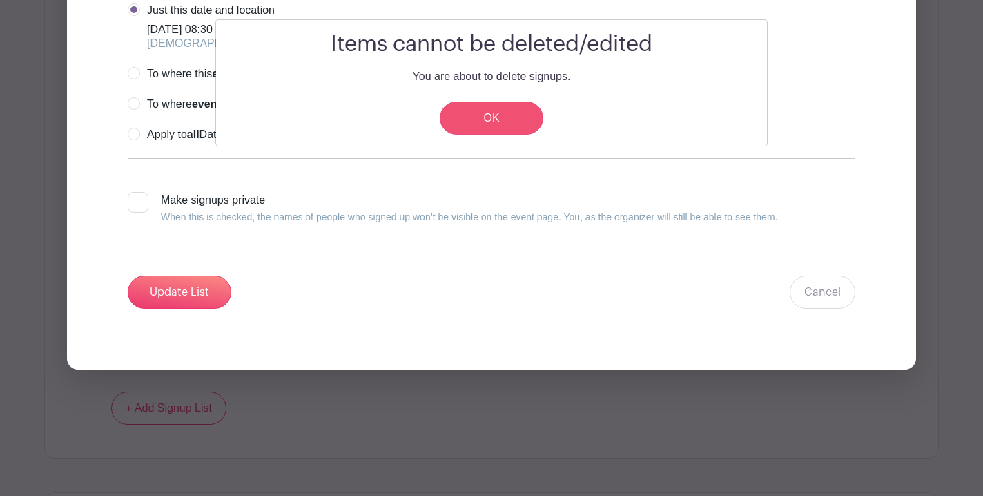
click at [489, 120] on link "OK" at bounding box center [492, 117] width 104 height 33
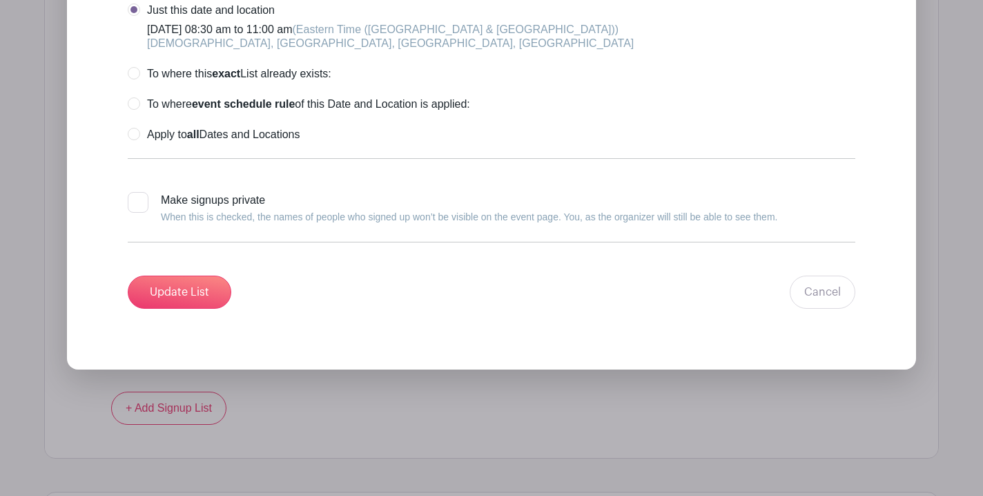
click at [212, 305] on input "Update List" at bounding box center [180, 291] width 104 height 33
click at [213, 304] on div "Update List Cancel" at bounding box center [492, 291] width 728 height 33
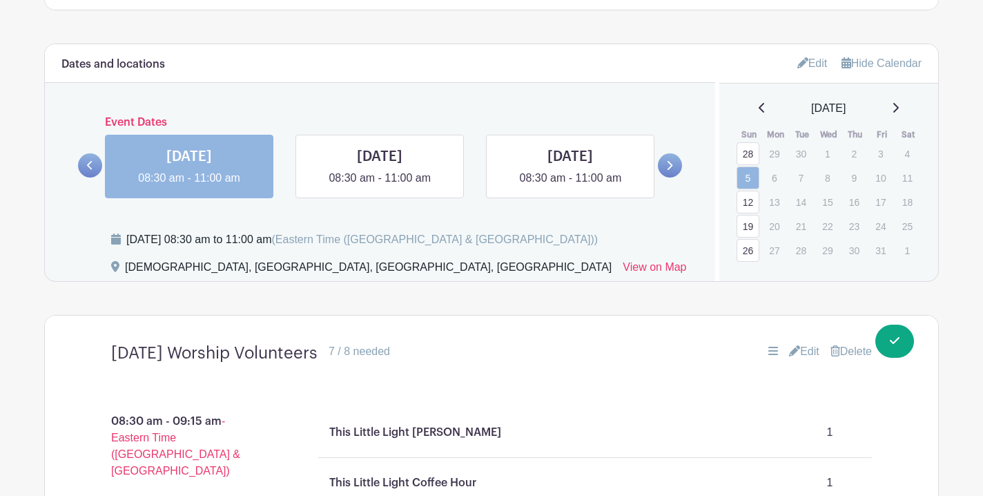
scroll to position [707, 0]
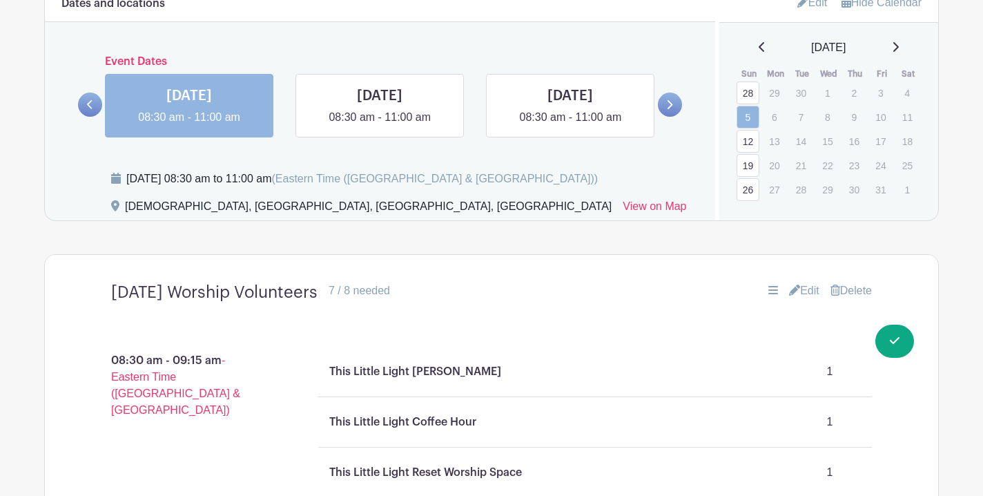
click at [801, 293] on link "Edit" at bounding box center [804, 290] width 30 height 17
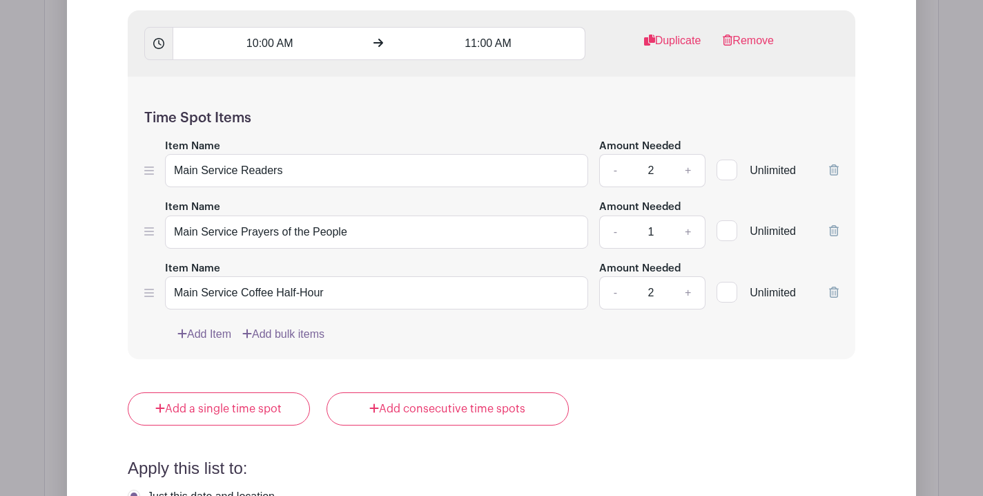
scroll to position [1641, 0]
click at [835, 298] on icon at bounding box center [834, 292] width 10 height 11
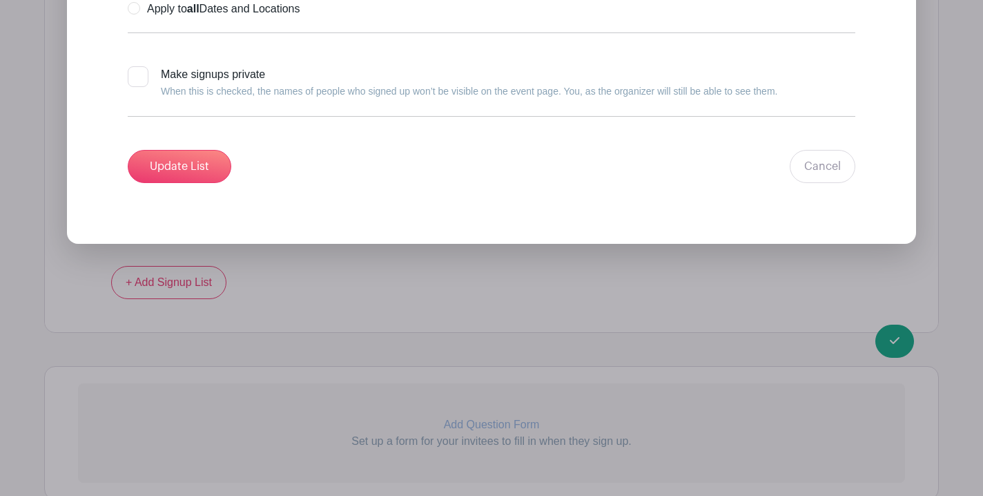
scroll to position [2191, 0]
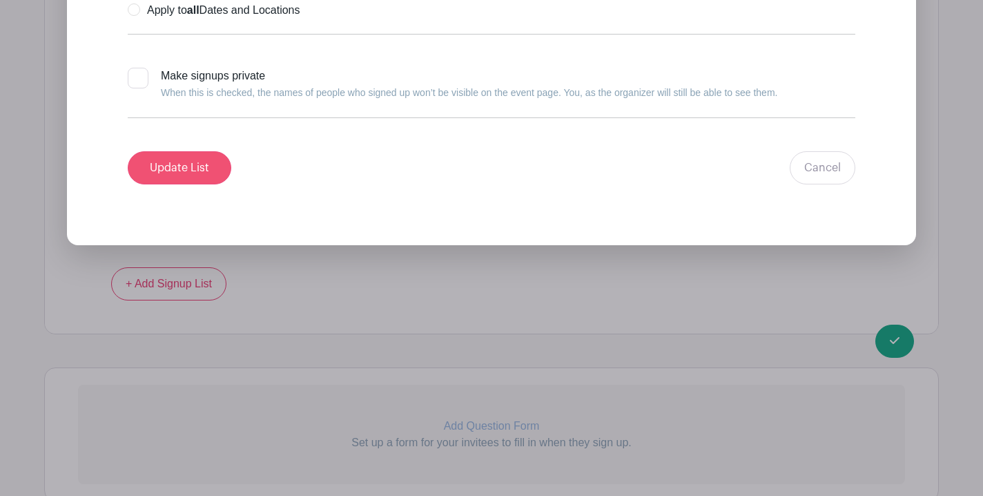
click at [175, 175] on input "Update List" at bounding box center [180, 167] width 104 height 33
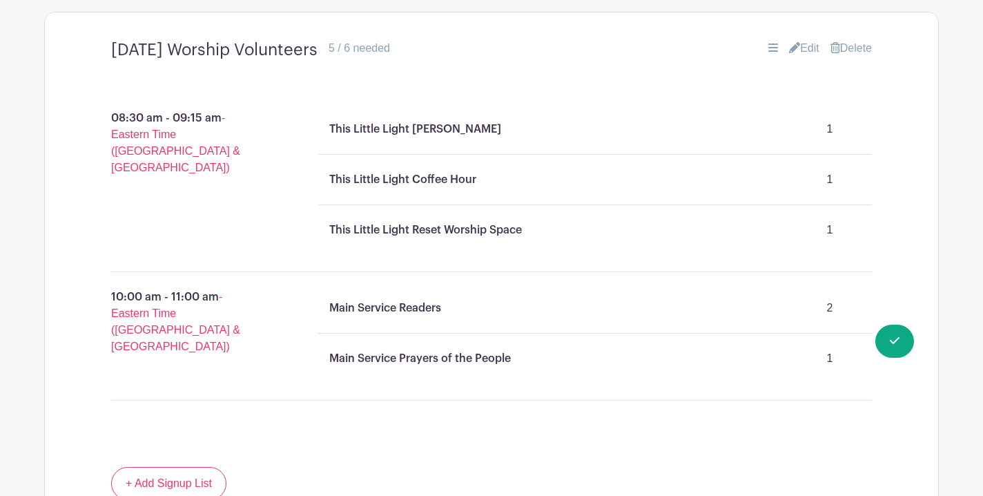
scroll to position [942, 0]
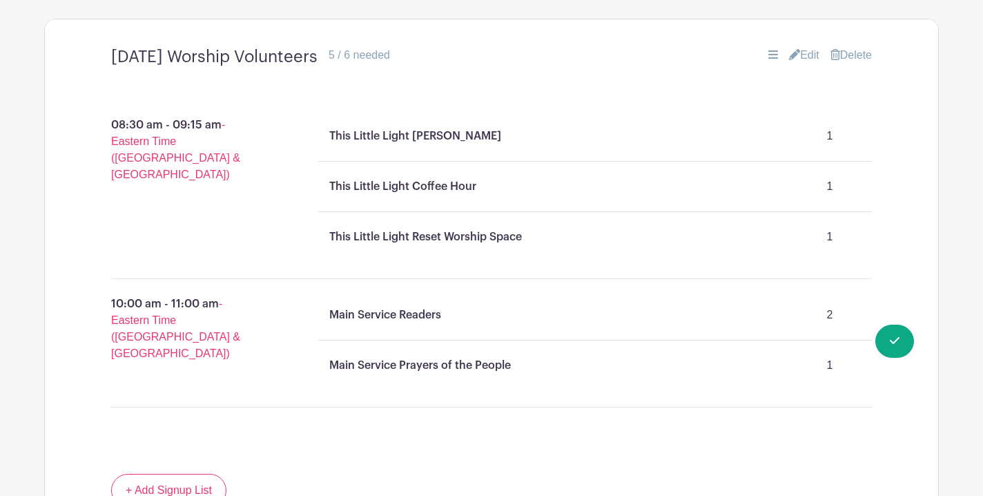
click at [793, 61] on link "Edit" at bounding box center [804, 55] width 30 height 17
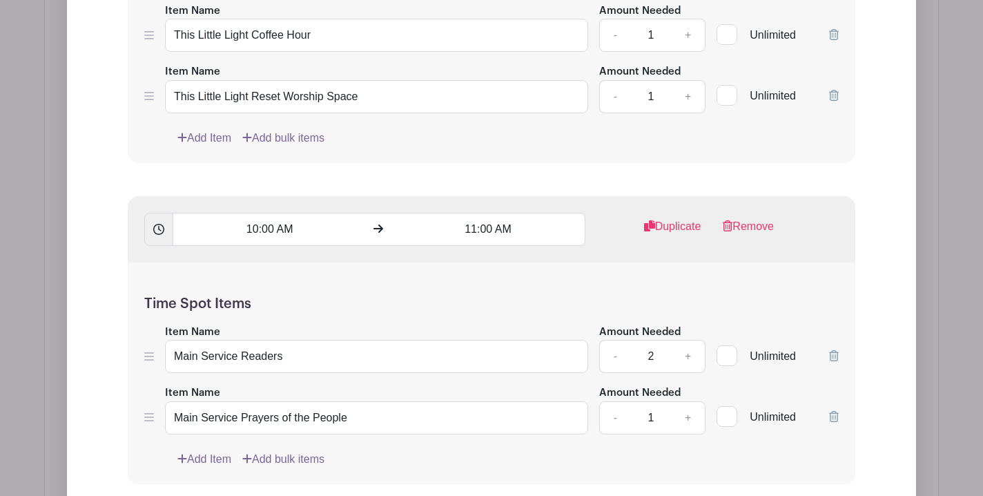
scroll to position [1504, 0]
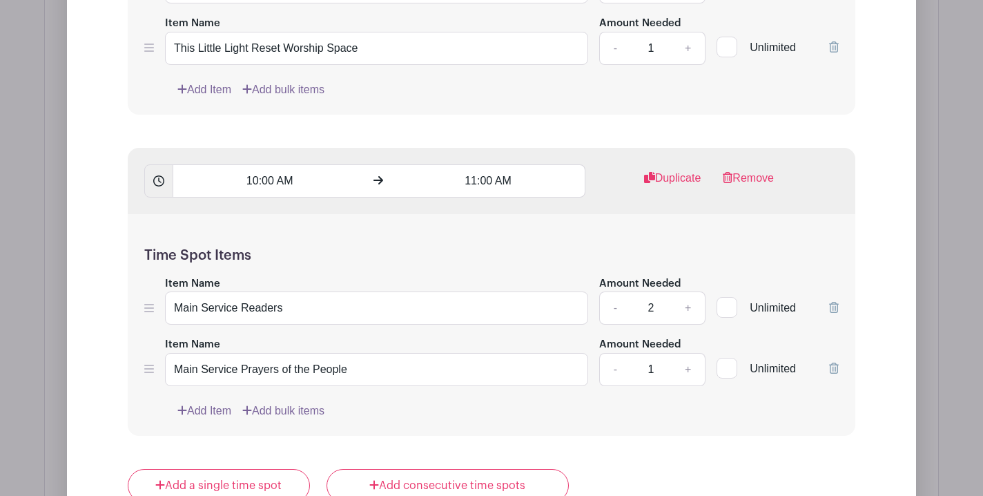
drag, startPoint x: 819, startPoint y: 366, endPoint x: 763, endPoint y: 246, distance: 132.5
click at [802, 340] on div "Unlimited" at bounding box center [778, 361] width 122 height 50
drag, startPoint x: 744, startPoint y: 189, endPoint x: 748, endPoint y: 233, distance: 43.7
click at [777, 257] on h5 "Time Spot Items" at bounding box center [491, 255] width 695 height 17
click at [834, 367] on icon at bounding box center [834, 367] width 10 height 11
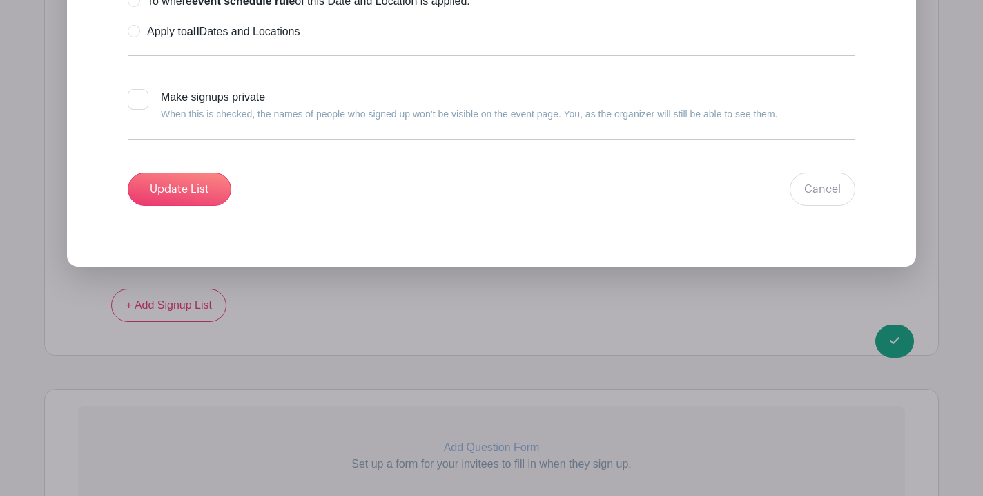
scroll to position [2105, 0]
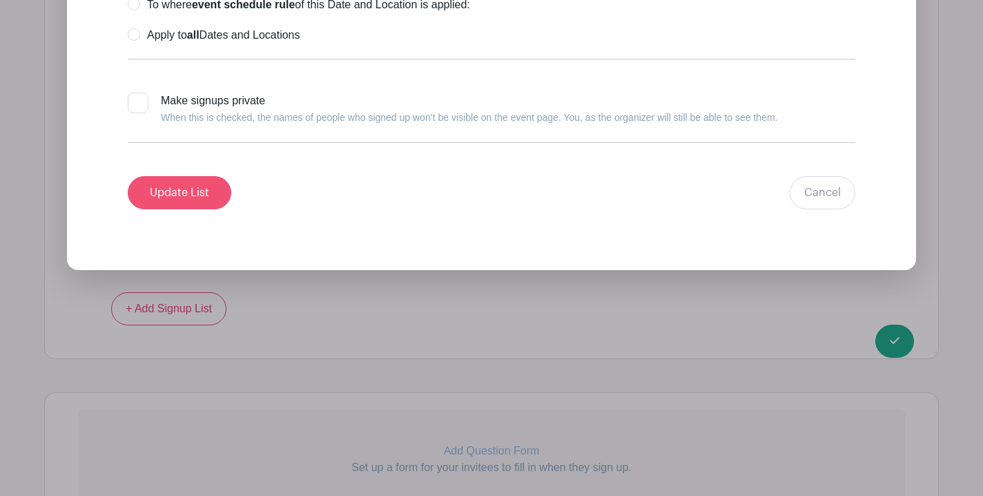
click at [192, 197] on input "Update List" at bounding box center [180, 192] width 104 height 33
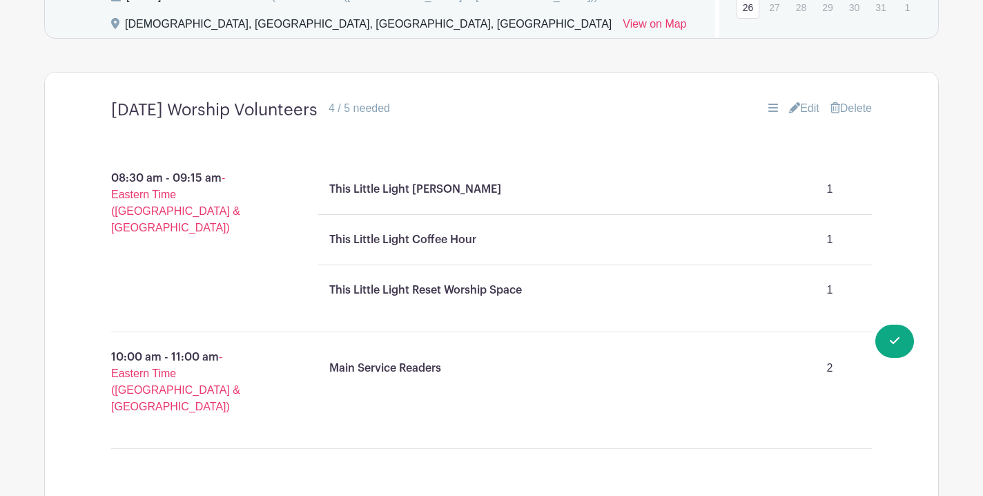
scroll to position [850, 0]
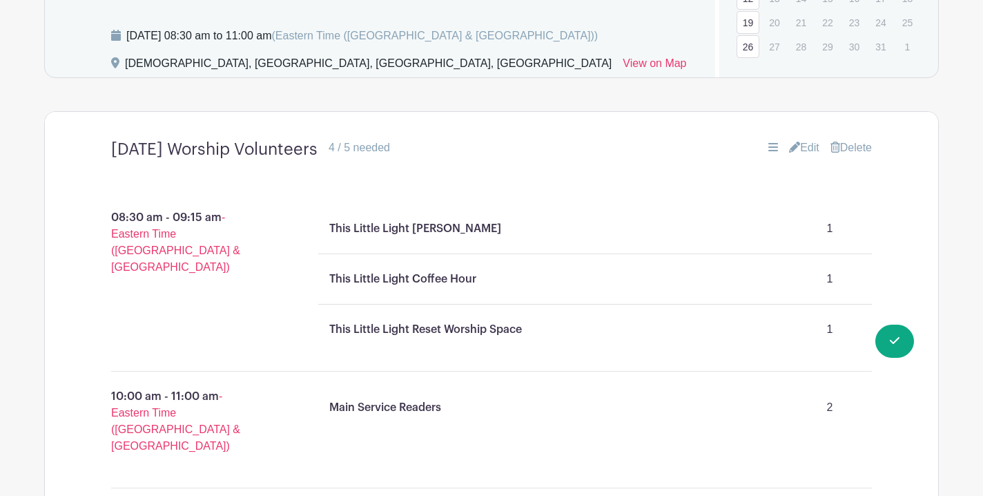
click at [803, 146] on link "Edit" at bounding box center [804, 147] width 30 height 17
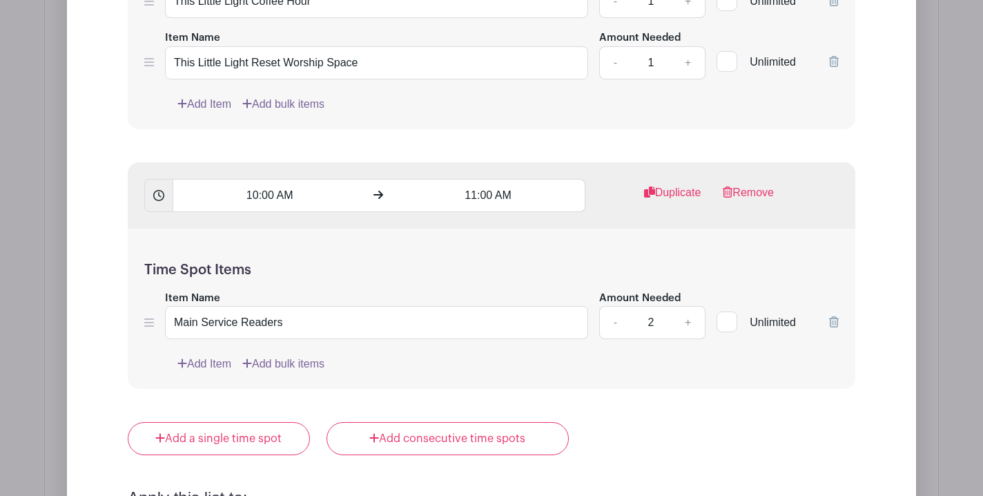
scroll to position [1505, 0]
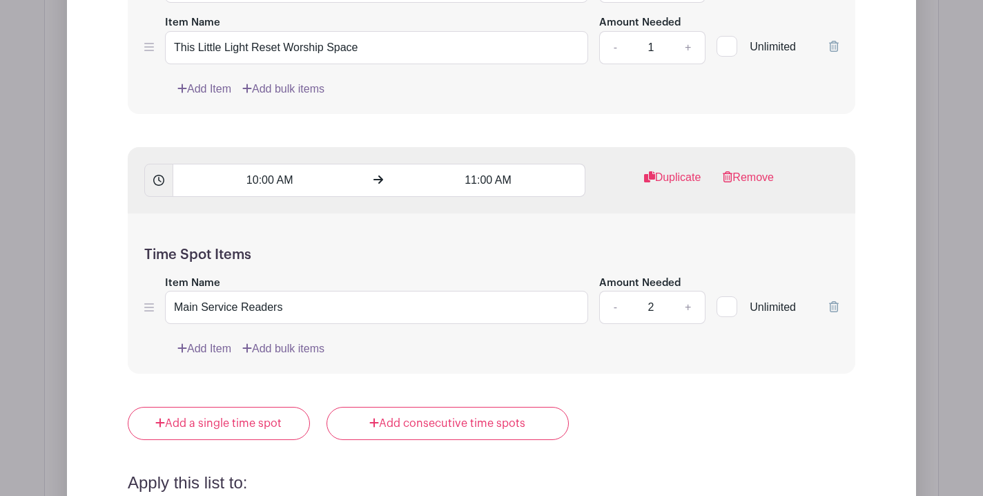
click at [833, 310] on icon at bounding box center [834, 306] width 10 height 11
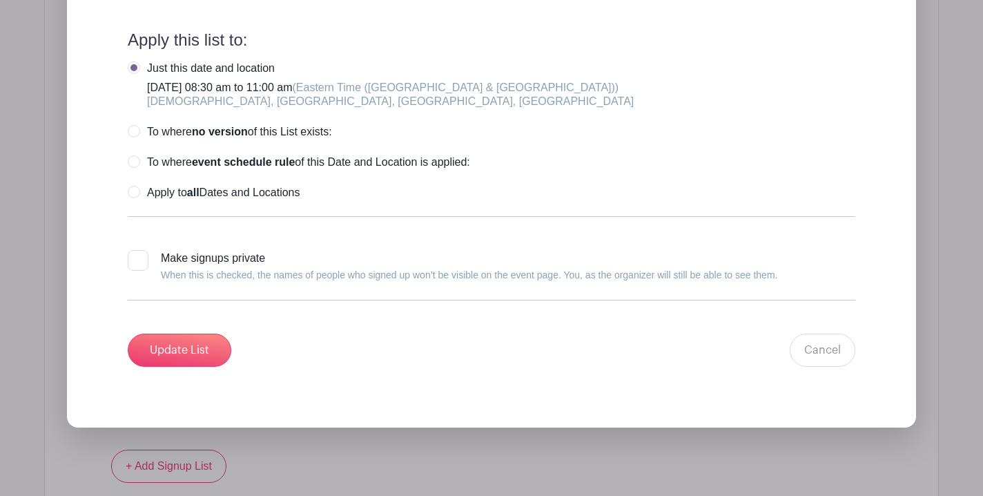
scroll to position [1887, 0]
click at [185, 347] on input "Update List" at bounding box center [180, 349] width 104 height 33
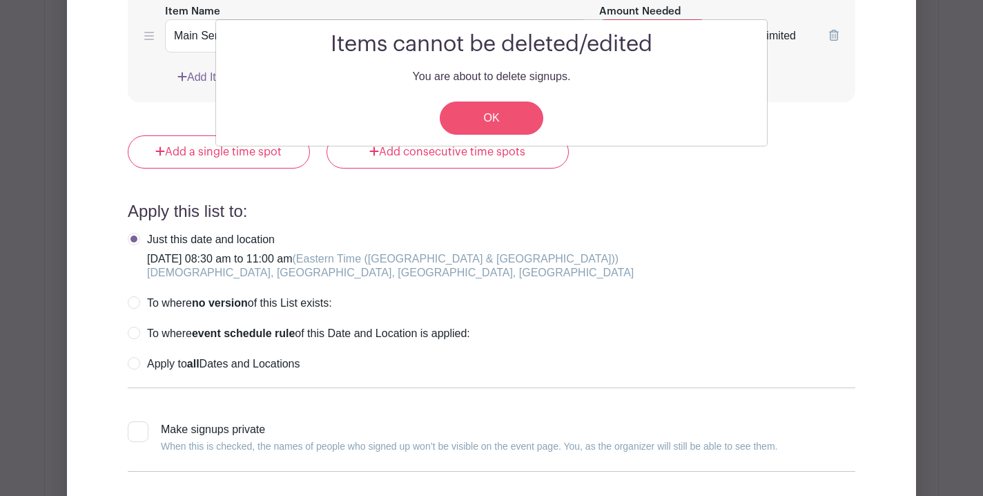
click at [516, 122] on link "OK" at bounding box center [492, 117] width 104 height 33
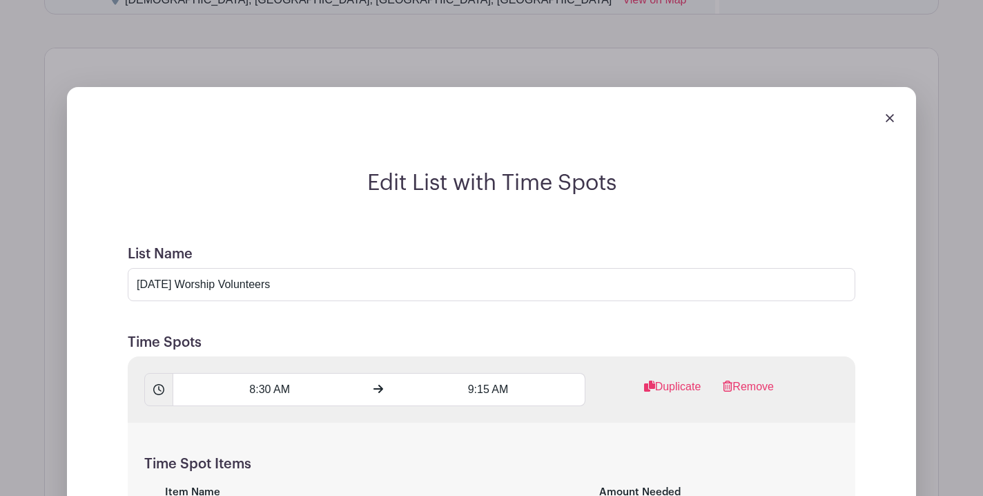
scroll to position [935, 0]
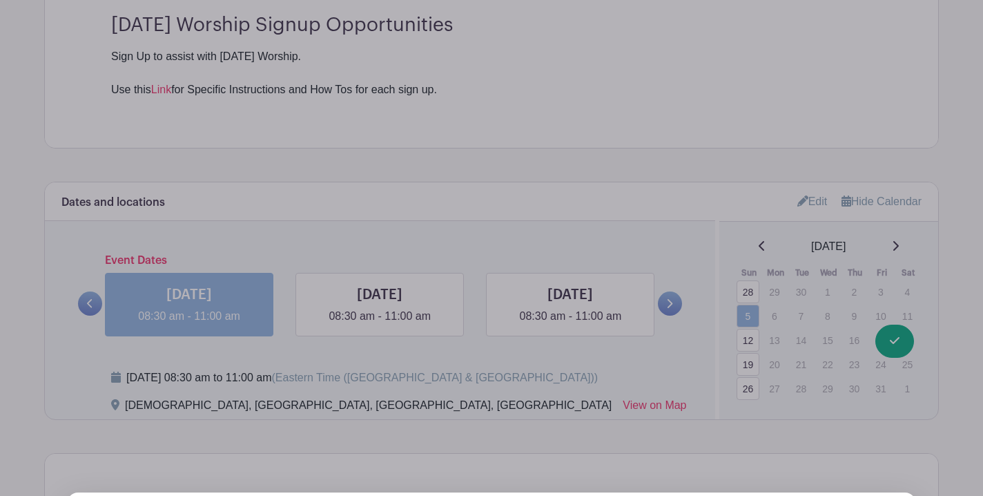
drag, startPoint x: 621, startPoint y: 305, endPoint x: 706, endPoint y: 348, distance: 95.7
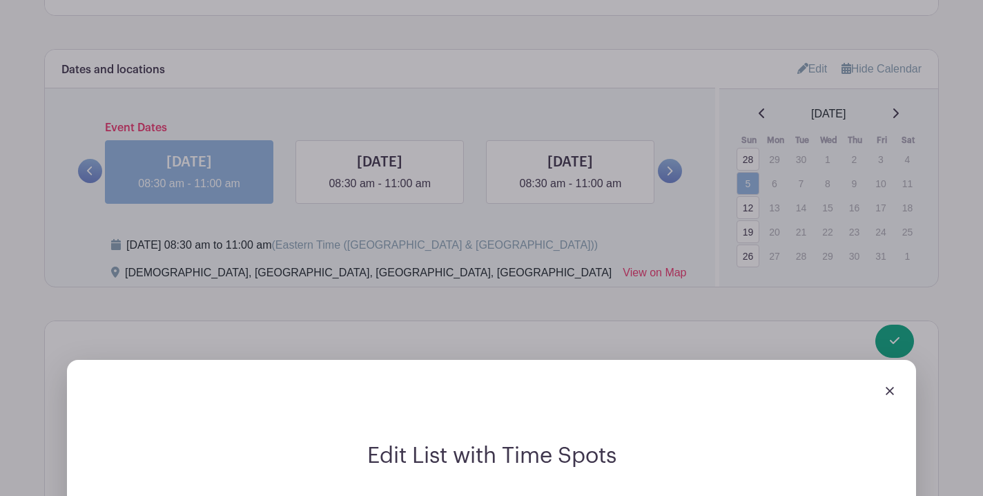
scroll to position [809, 0]
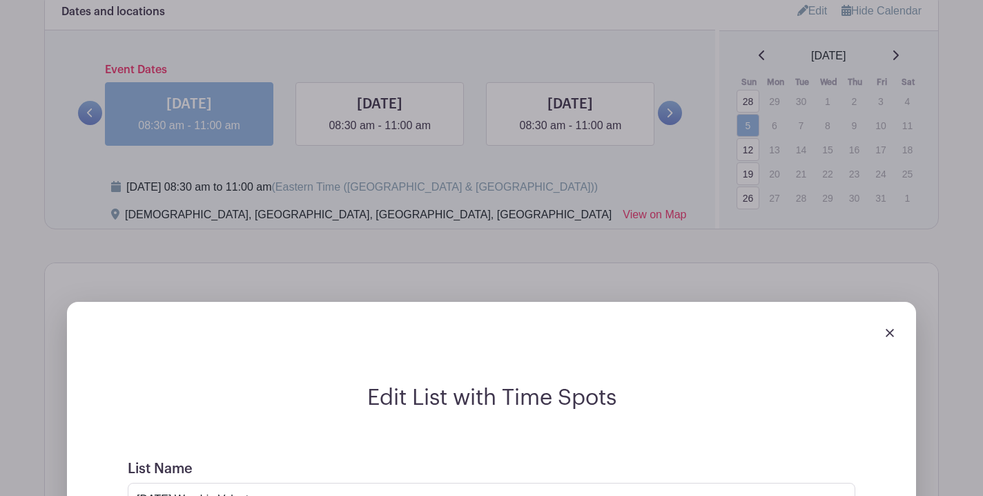
click at [891, 335] on img at bounding box center [890, 333] width 8 height 8
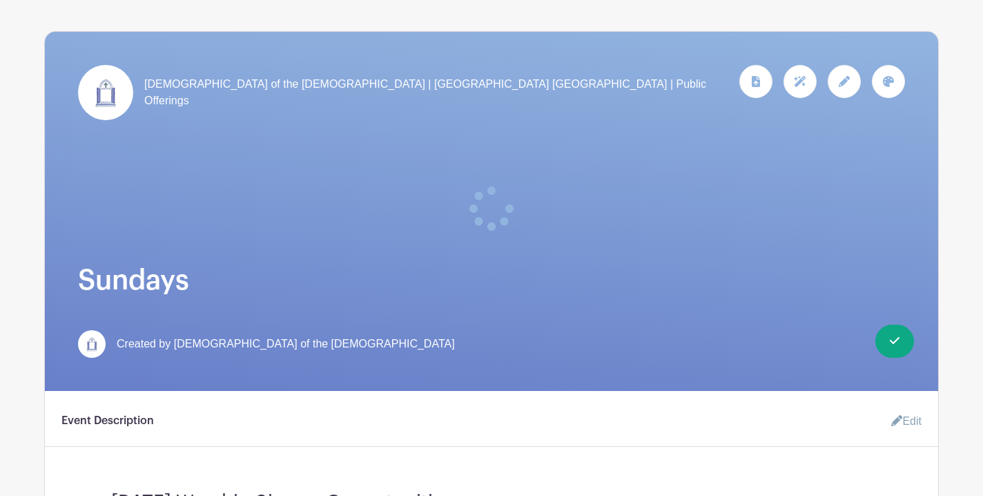
scroll to position [141, 0]
drag, startPoint x: 860, startPoint y: 77, endPoint x: 860, endPoint y: 113, distance: 36.6
click at [860, 97] on link at bounding box center [839, 93] width 44 height 55
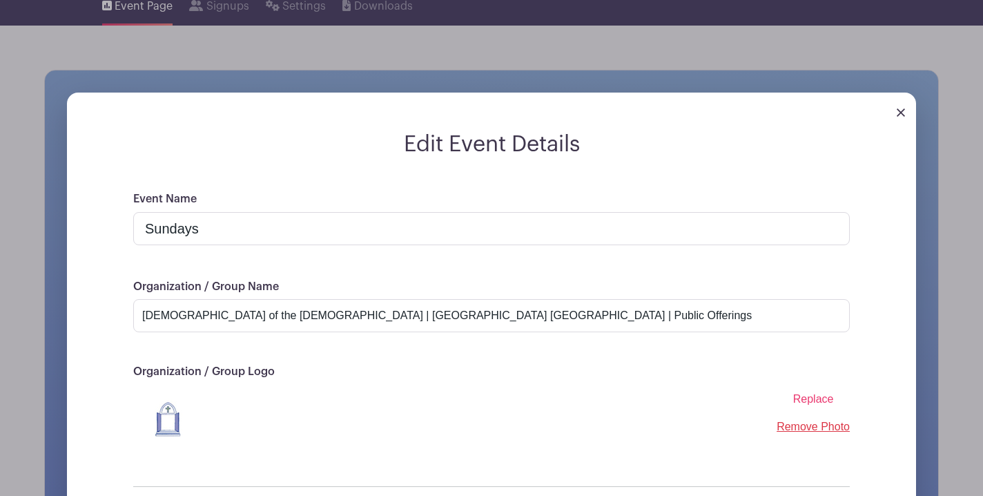
scroll to position [106, 0]
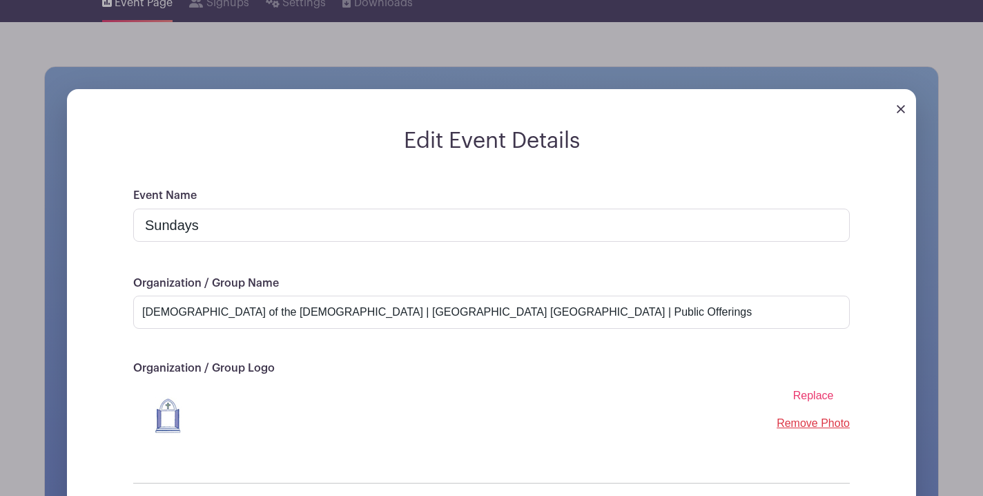
click at [900, 113] on img at bounding box center [901, 109] width 8 height 8
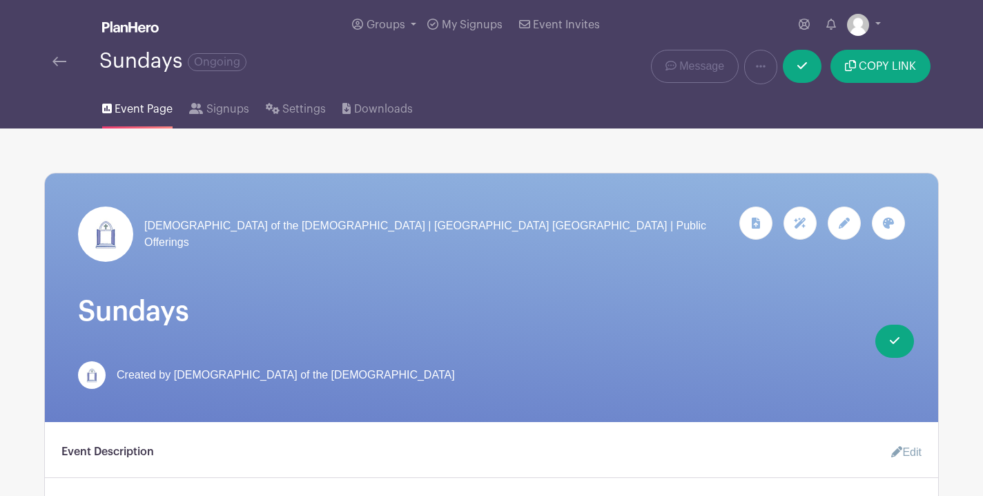
scroll to position [0, 0]
click at [809, 68] on link at bounding box center [802, 66] width 39 height 33
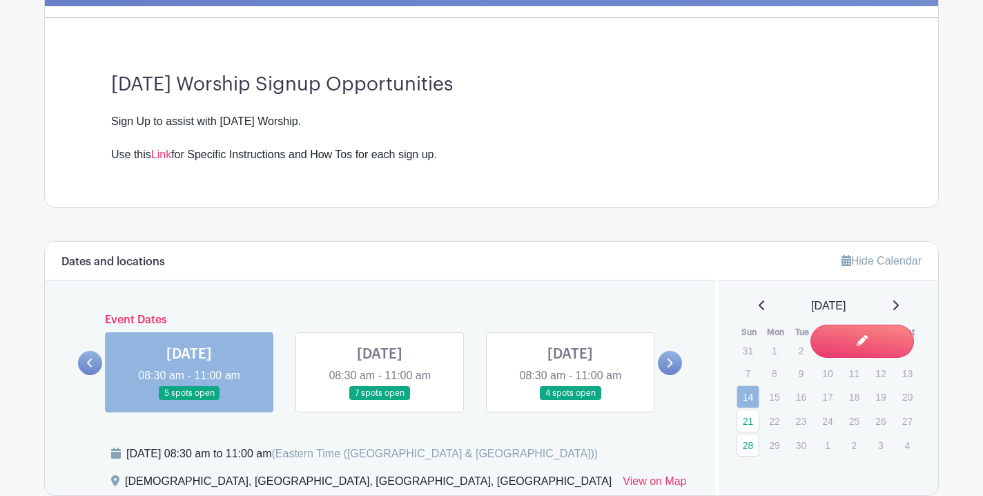
scroll to position [418, 0]
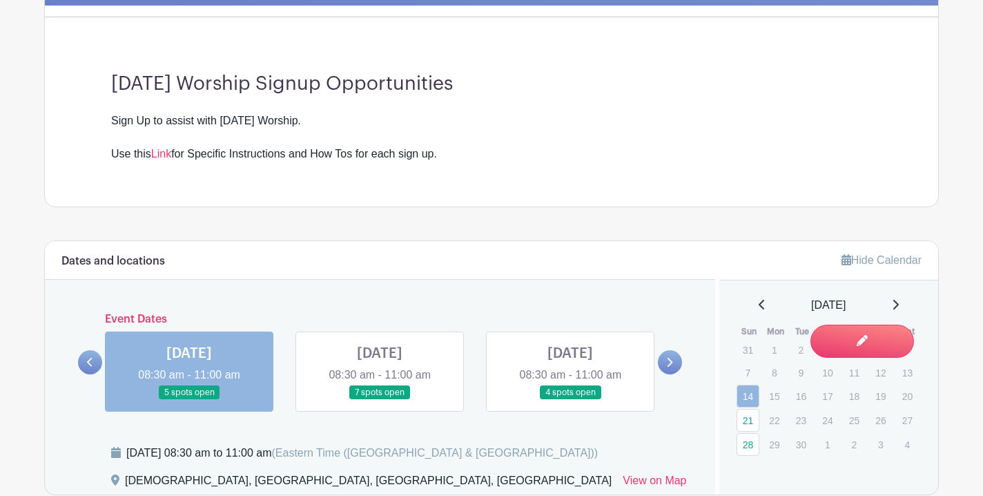
click at [666, 367] on icon at bounding box center [669, 362] width 6 height 10
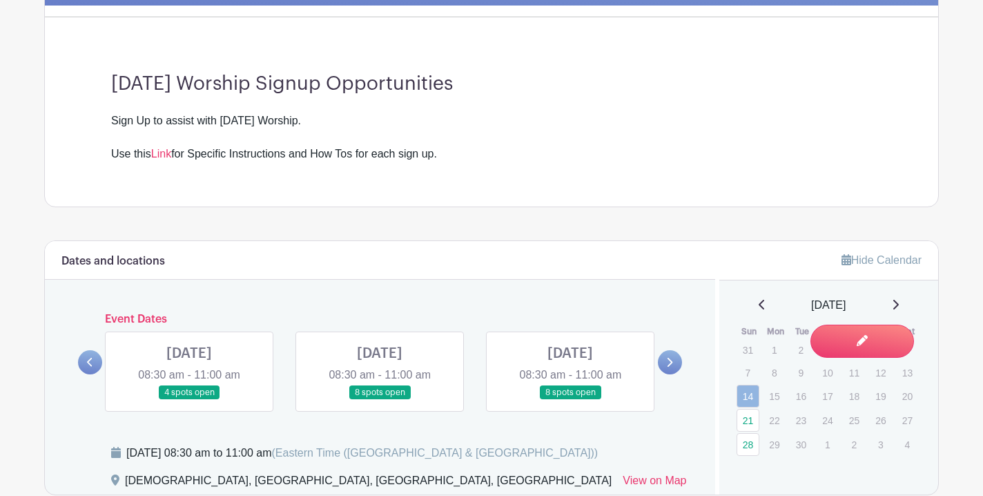
click at [189, 400] on link at bounding box center [189, 400] width 0 height 0
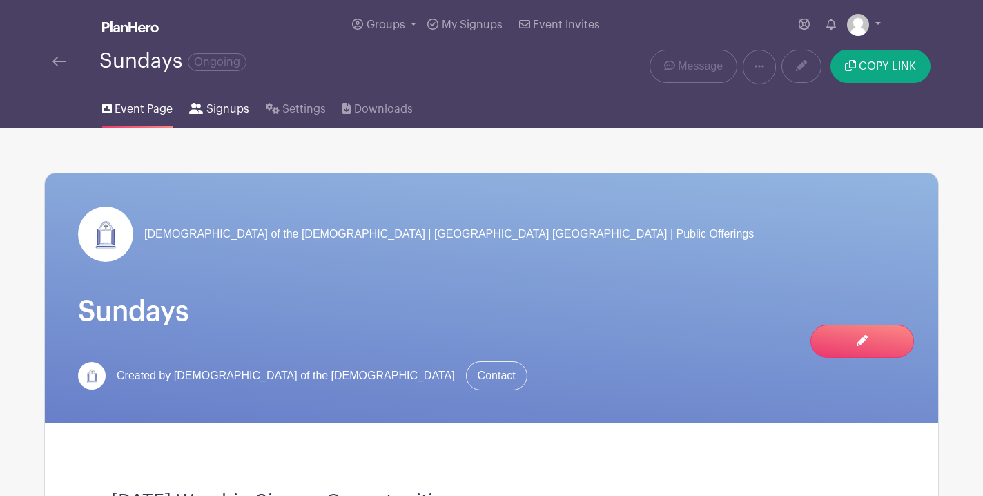
drag, startPoint x: 162, startPoint y: 120, endPoint x: 191, endPoint y: 120, distance: 28.3
click at [188, 120] on li "Event Page" at bounding box center [145, 106] width 87 height 44
click at [193, 120] on link "Signups" at bounding box center [218, 106] width 59 height 44
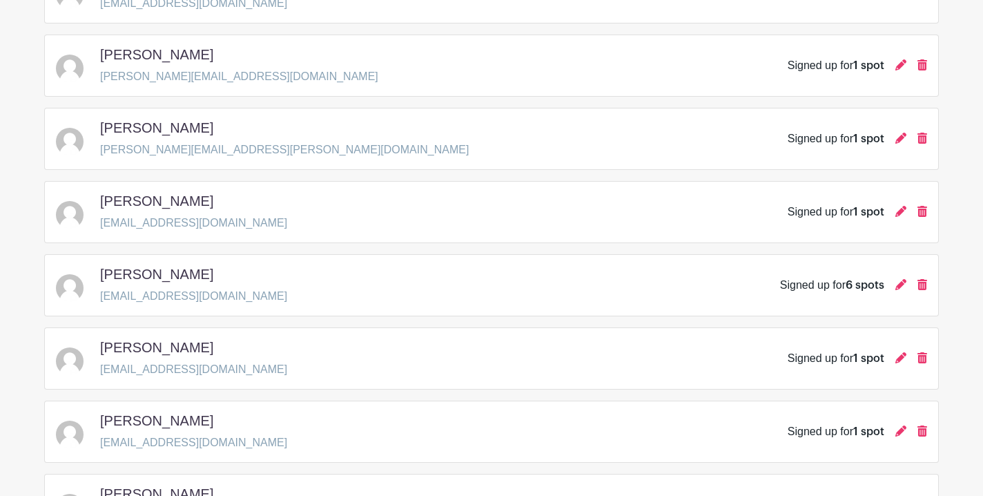
scroll to position [572, 0]
click at [900, 286] on icon at bounding box center [900, 283] width 11 height 11
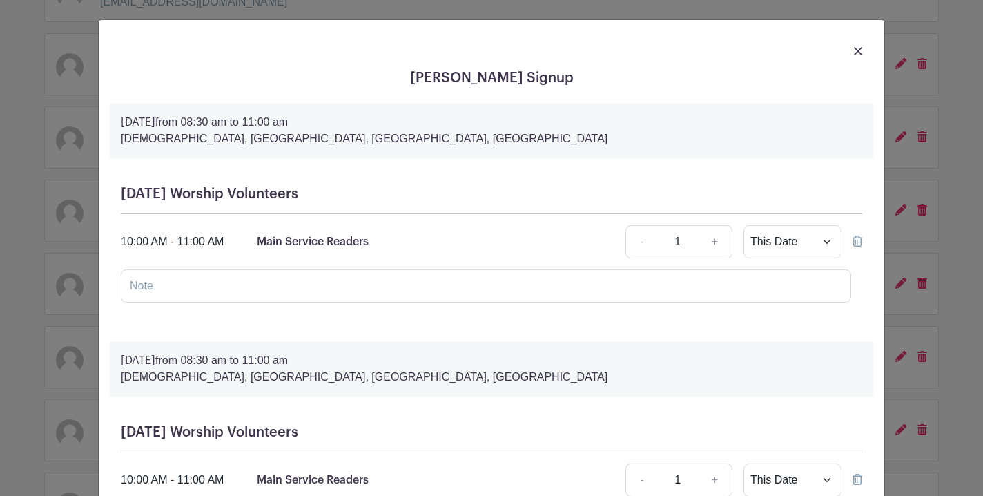
click at [860, 56] on link at bounding box center [858, 50] width 8 height 17
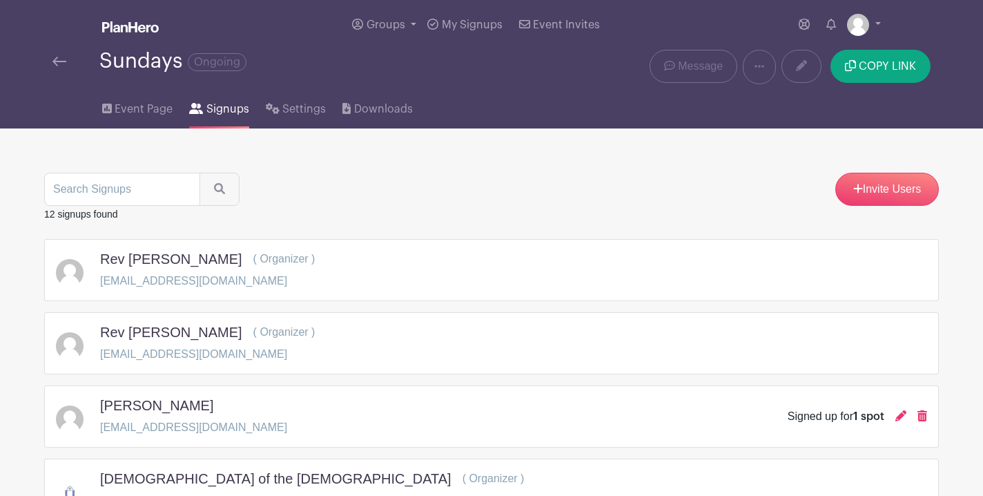
scroll to position [0, 0]
click at [115, 108] on span "Event Page" at bounding box center [144, 109] width 58 height 17
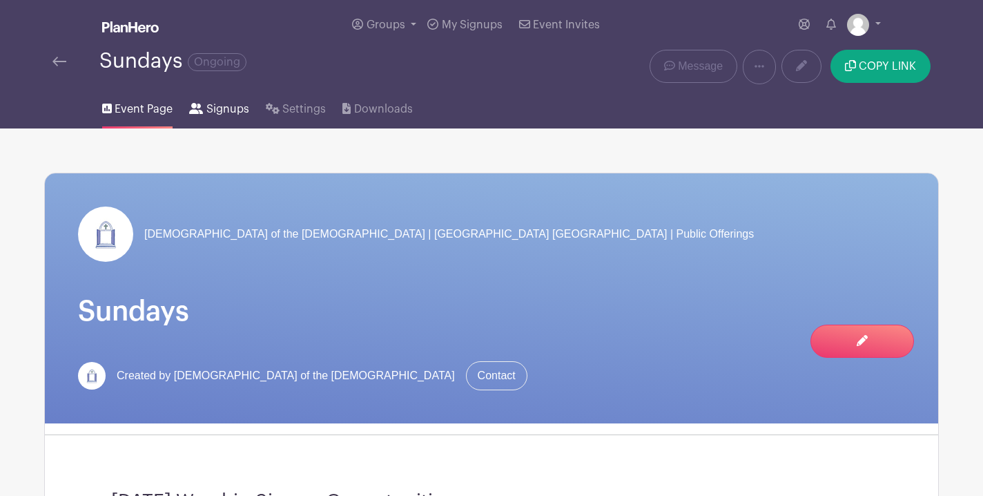
click at [223, 112] on span "Signups" at bounding box center [227, 109] width 43 height 17
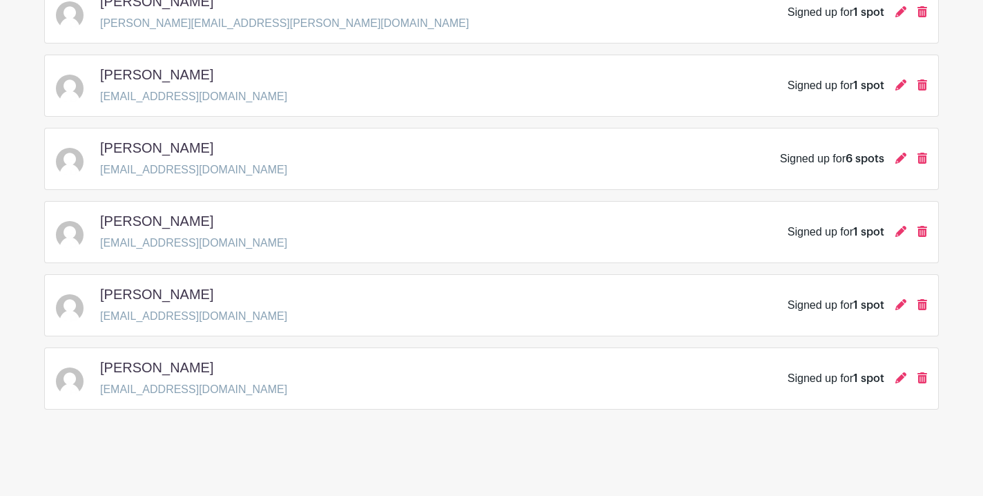
scroll to position [698, 0]
click at [898, 159] on icon at bounding box center [900, 158] width 11 height 11
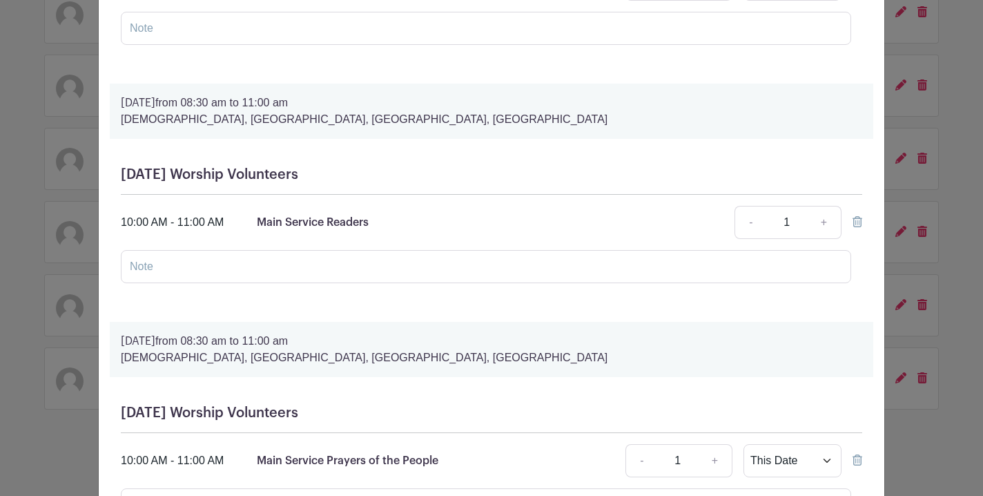
scroll to position [939, 0]
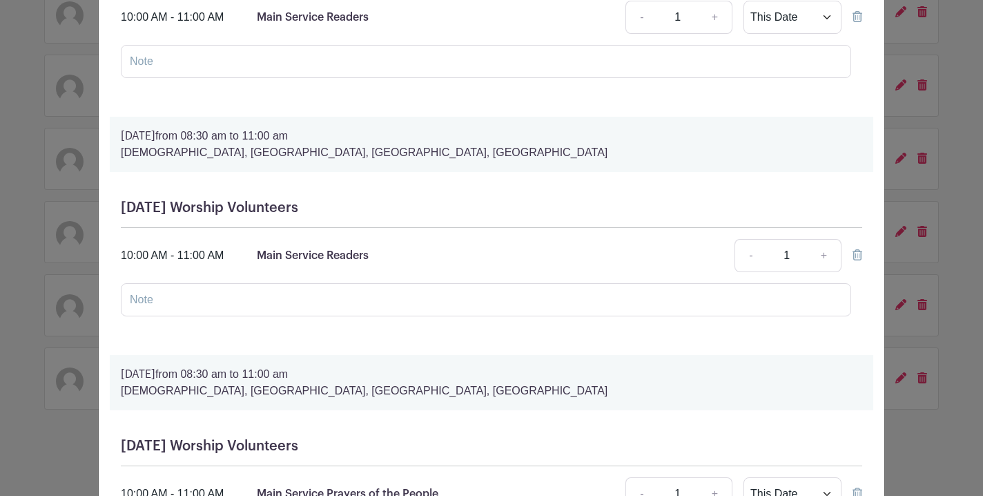
drag, startPoint x: 478, startPoint y: 168, endPoint x: 854, endPoint y: 262, distance: 387.2
click at [854, 263] on form "Sunday, December 07, 2025 from 08:30 am to 11:00 am Holy Apostles Episcopal Chu…" at bounding box center [492, 31] width 764 height 1734
click at [854, 260] on icon at bounding box center [858, 254] width 10 height 11
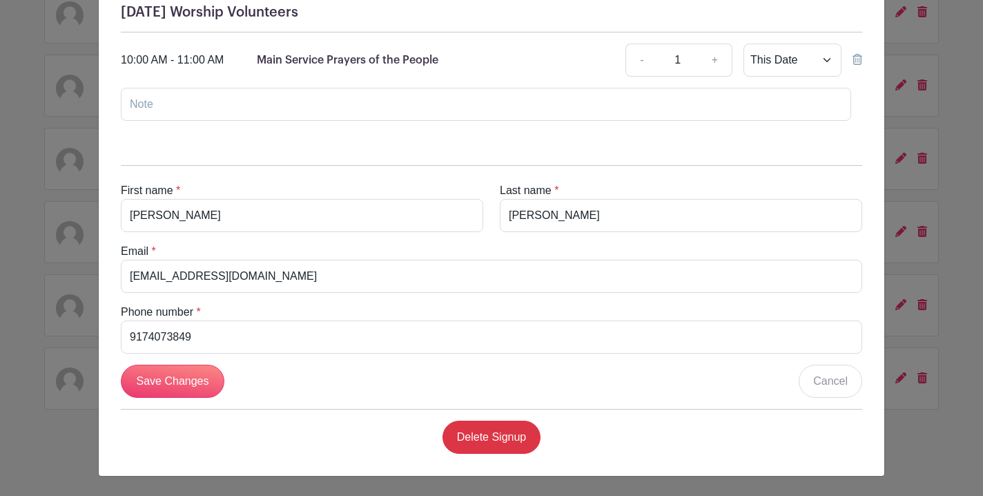
scroll to position [1288, 0]
click at [197, 383] on input "Save Changes" at bounding box center [173, 381] width 104 height 33
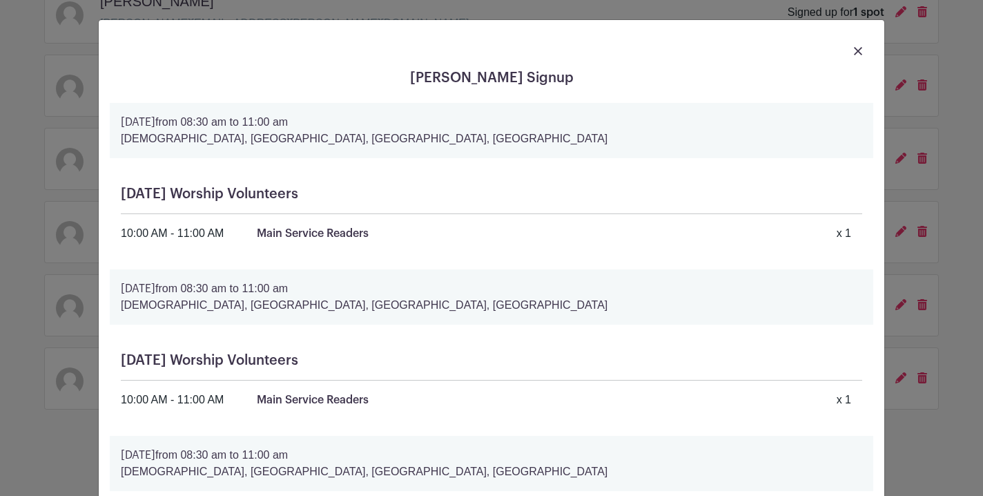
scroll to position [0, 0]
click at [858, 54] on img at bounding box center [858, 51] width 8 height 8
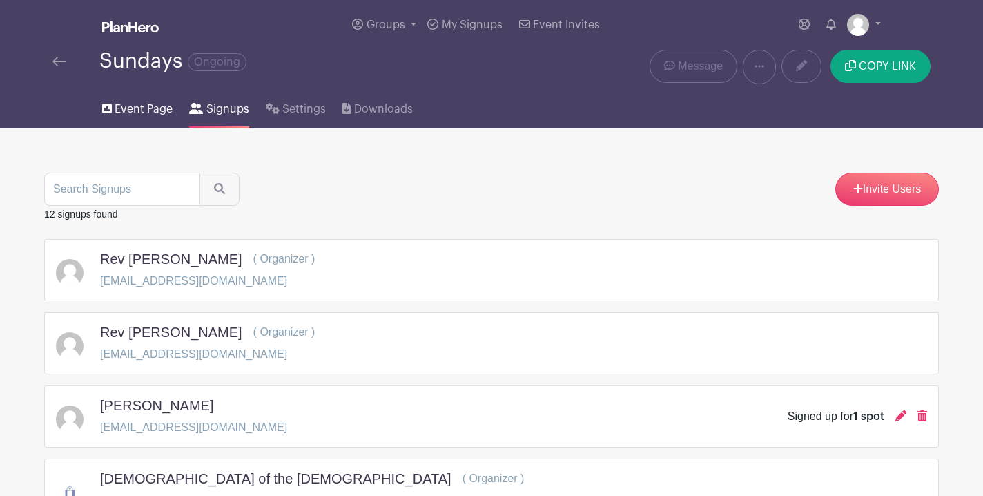
click at [127, 111] on span "Event Page" at bounding box center [144, 109] width 58 height 17
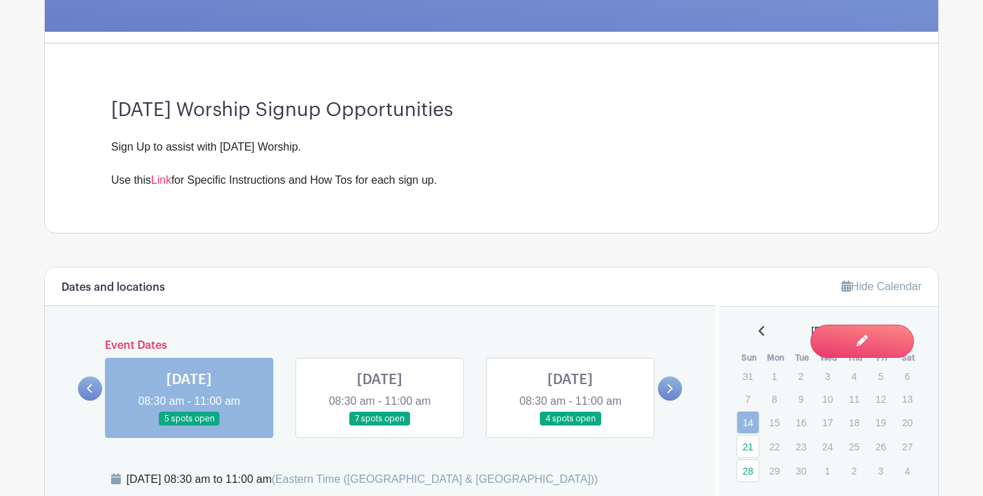
scroll to position [395, 0]
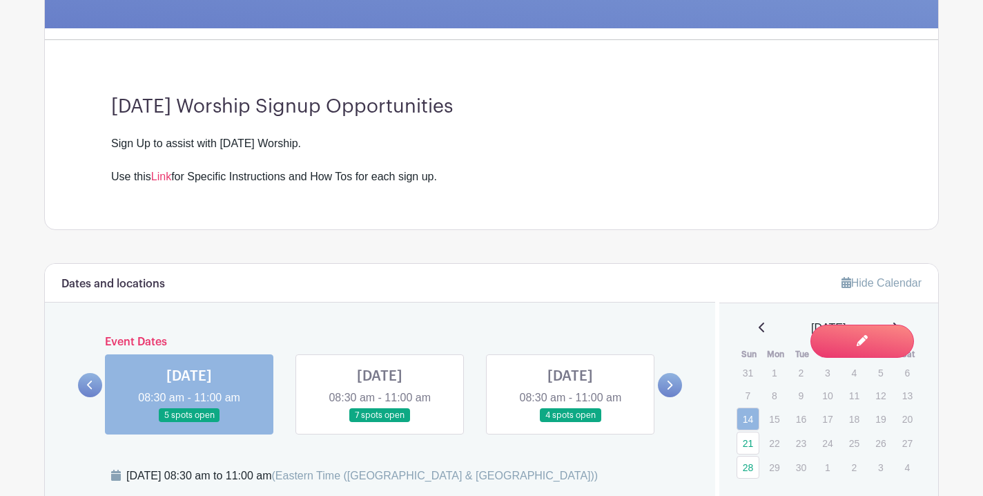
click at [673, 385] on link at bounding box center [670, 385] width 24 height 24
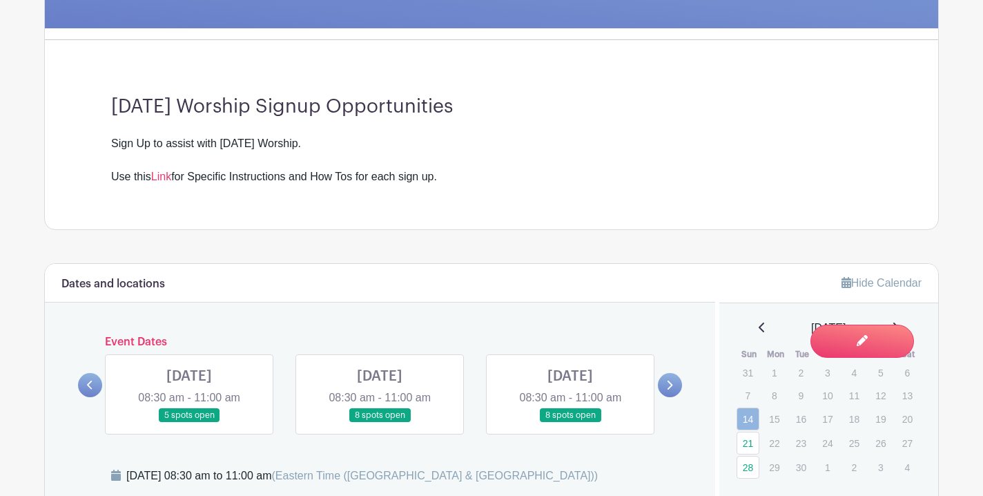
click at [189, 423] on link at bounding box center [189, 423] width 0 height 0
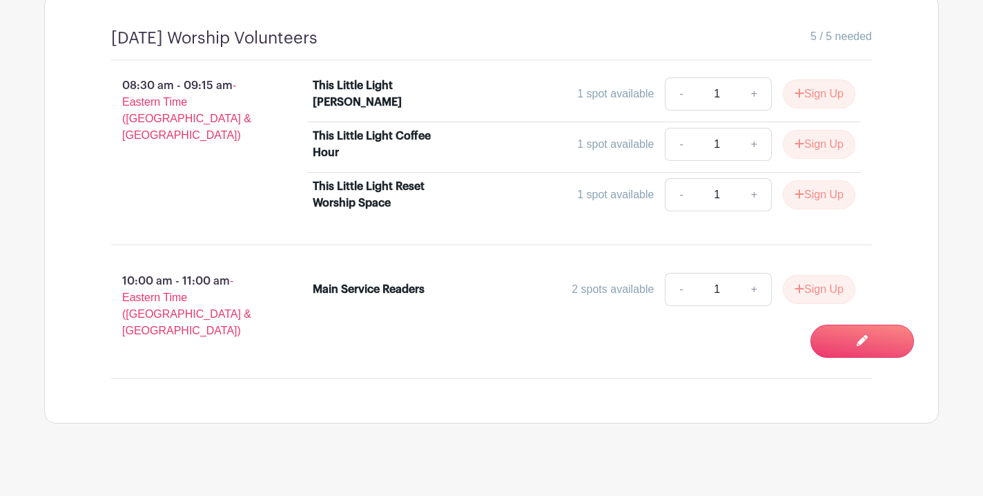
scroll to position [951, 0]
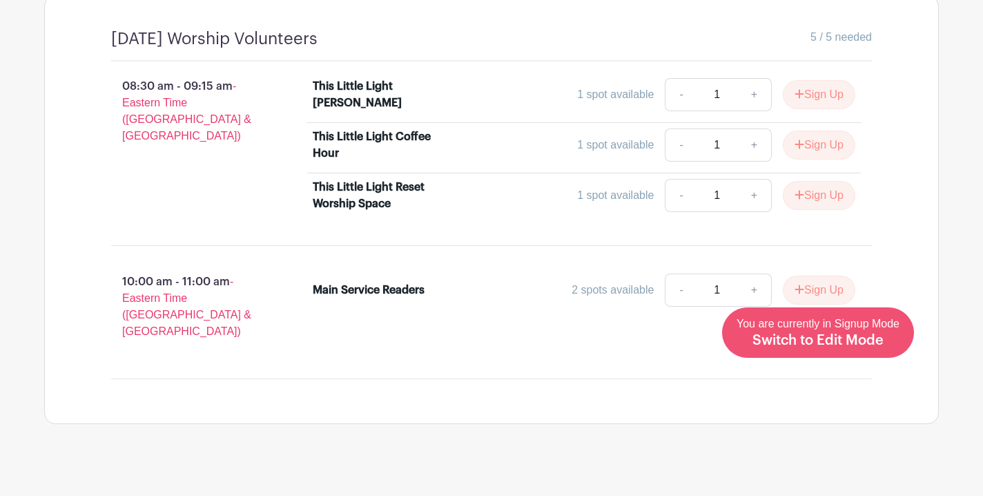
click at [856, 334] on span "Switch to Edit Mode" at bounding box center [818, 340] width 131 height 14
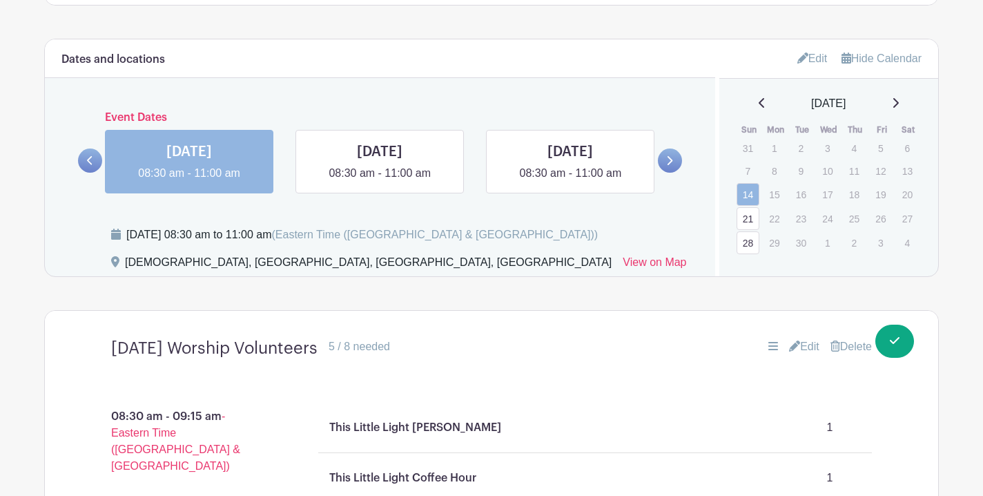
scroll to position [654, 0]
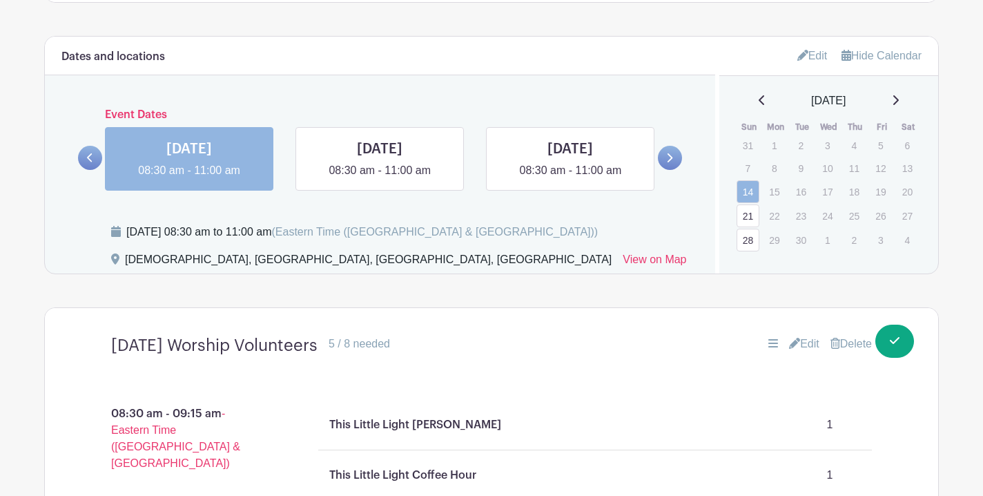
click at [661, 155] on link at bounding box center [670, 158] width 24 height 24
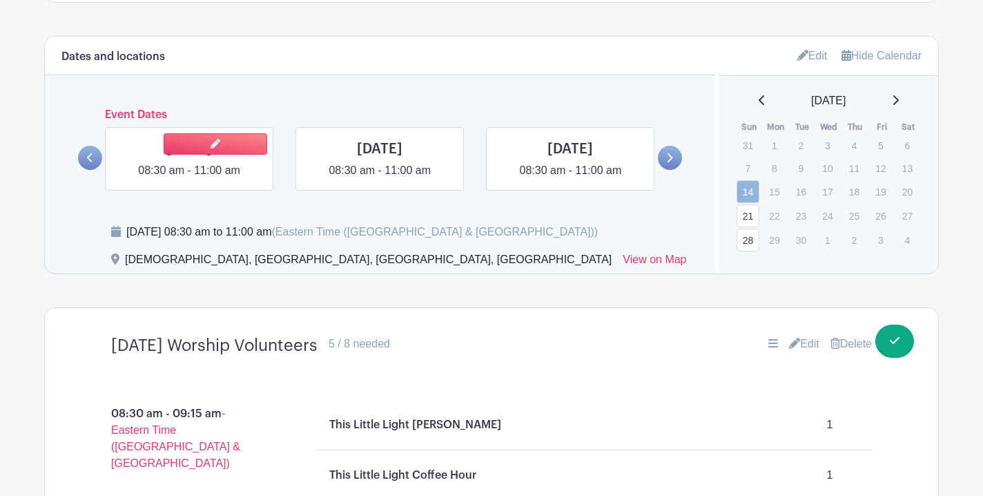
click at [189, 179] on link at bounding box center [189, 179] width 0 height 0
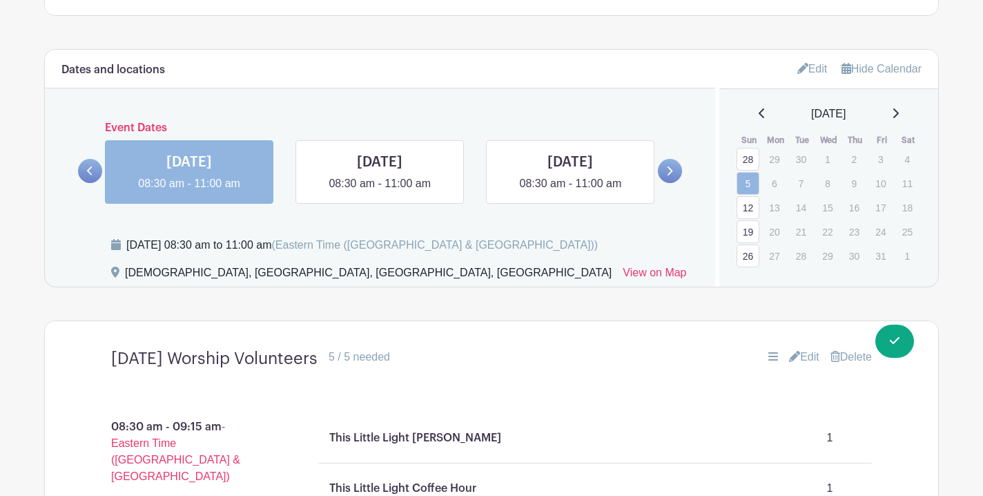
scroll to position [651, 0]
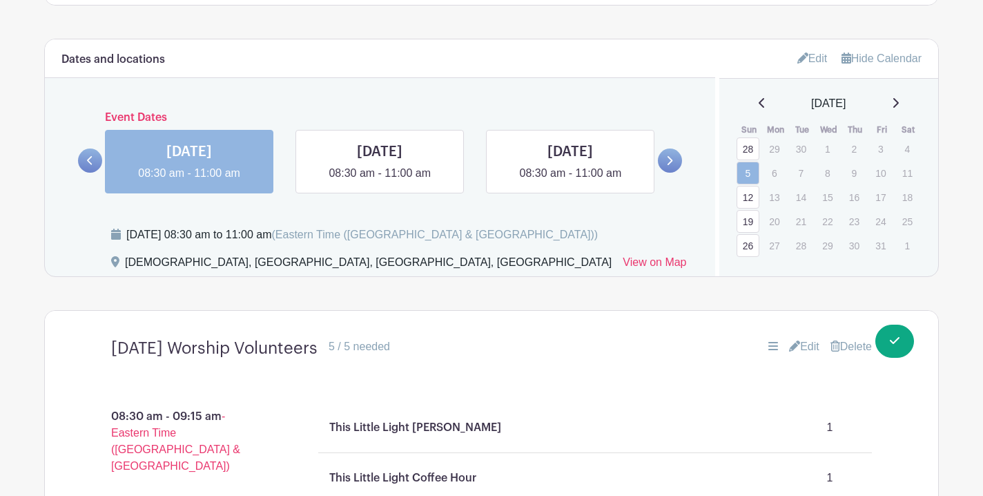
click at [804, 349] on link "Edit" at bounding box center [804, 346] width 30 height 17
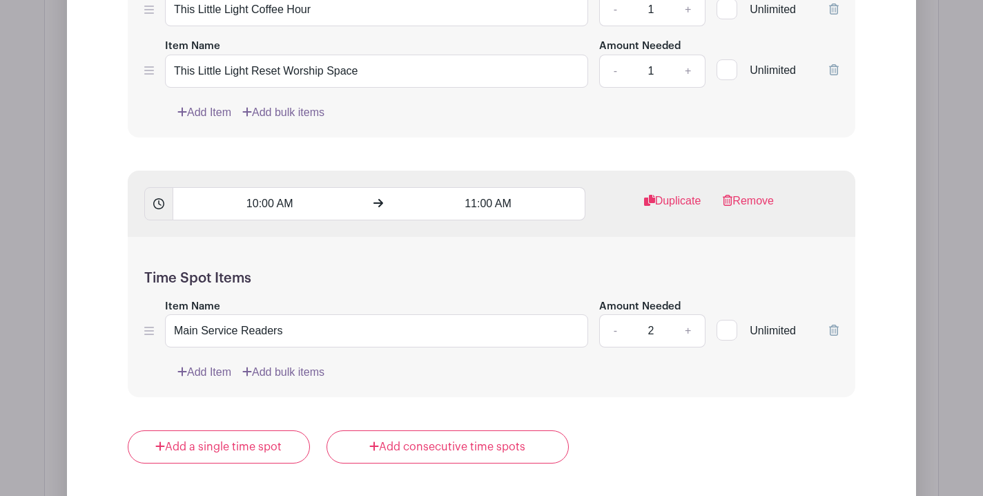
scroll to position [1482, 0]
click at [834, 333] on icon at bounding box center [834, 329] width 10 height 11
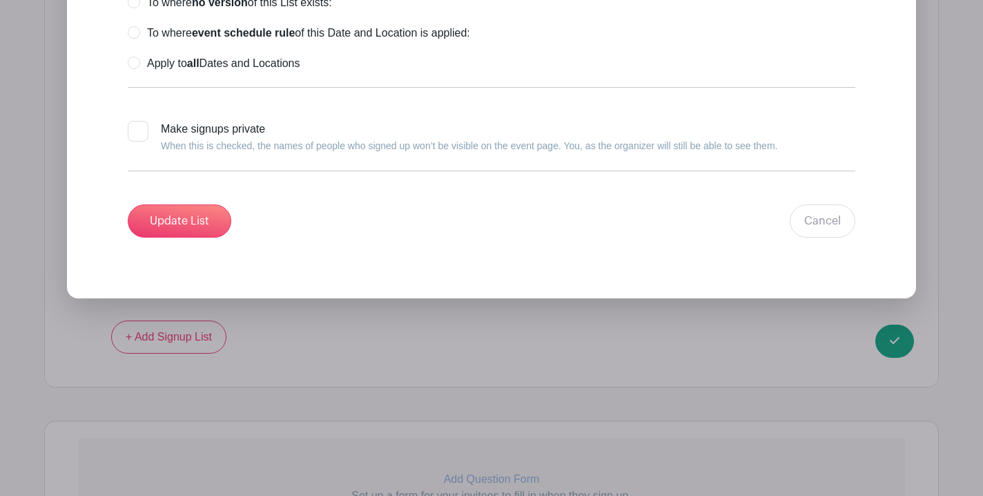
scroll to position [2034, 0]
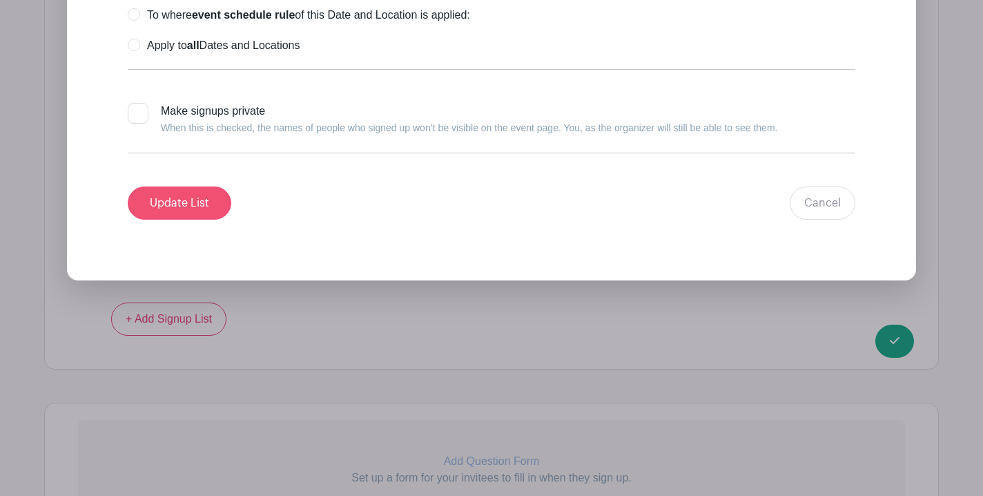
click at [170, 202] on input "Update List" at bounding box center [180, 202] width 104 height 33
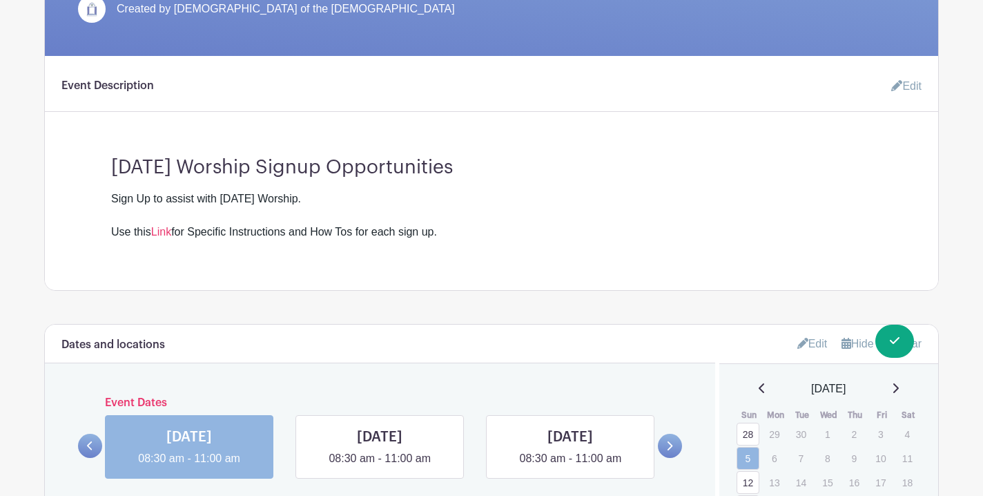
scroll to position [366, 0]
click at [80, 452] on link at bounding box center [90, 446] width 24 height 24
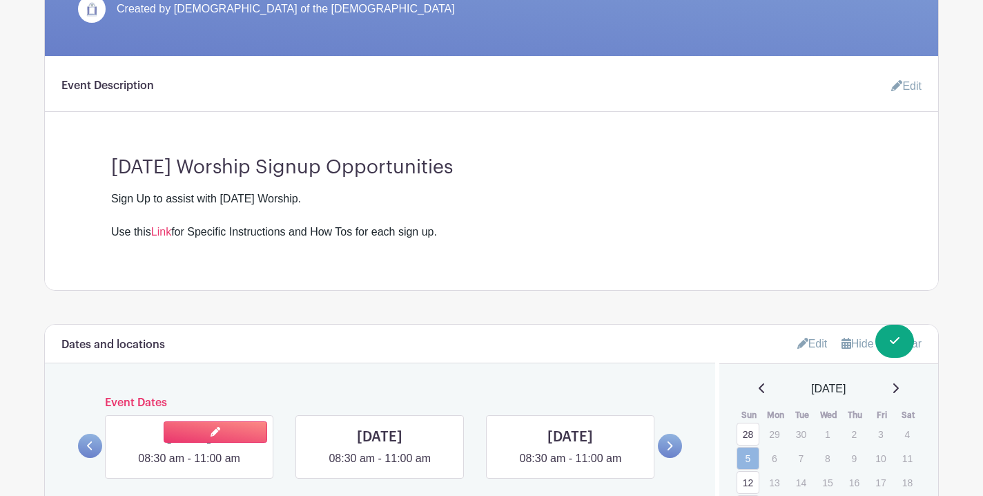
click at [189, 467] on link at bounding box center [189, 467] width 0 height 0
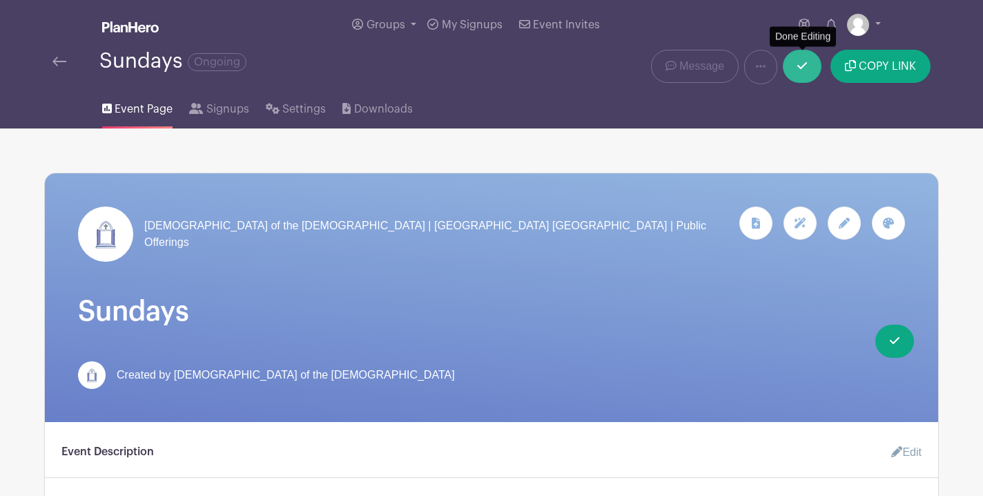
click at [804, 74] on link at bounding box center [802, 66] width 39 height 33
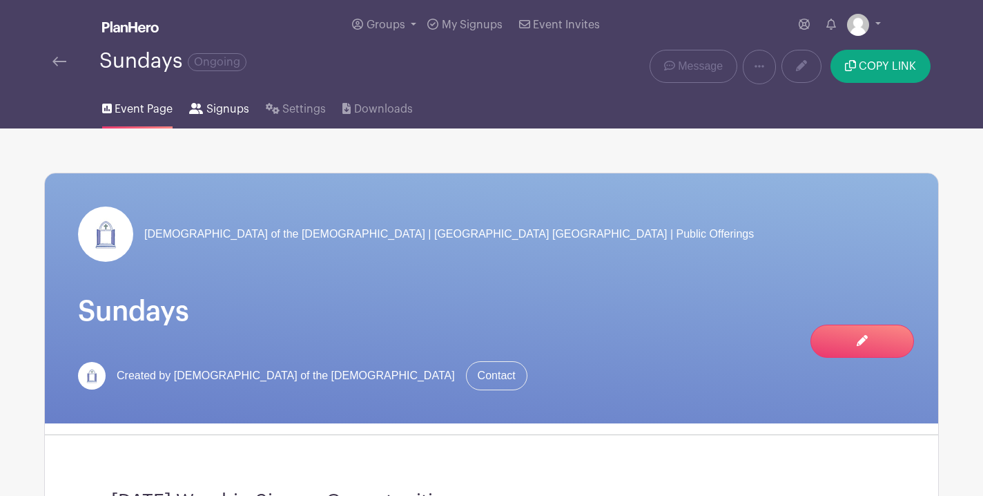
click at [215, 110] on span "Signups" at bounding box center [227, 109] width 43 height 17
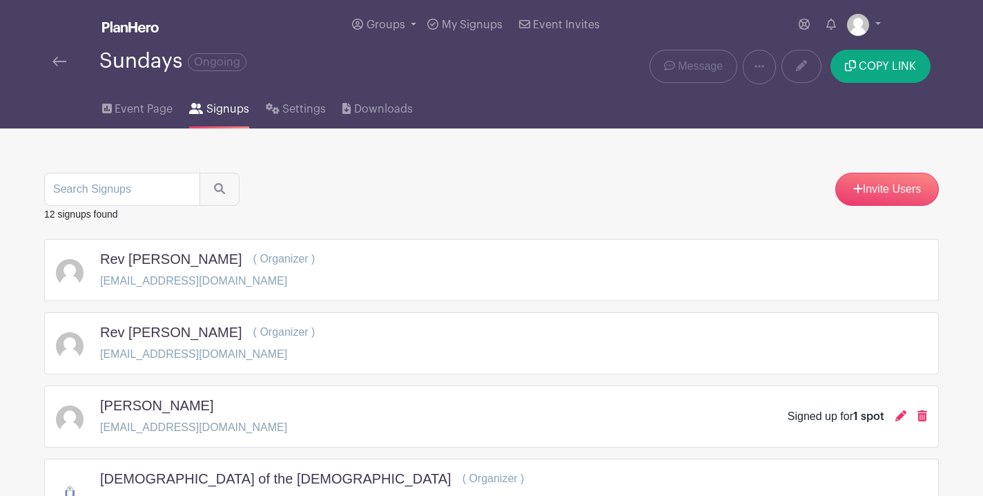
click at [54, 64] on img at bounding box center [59, 62] width 14 height 10
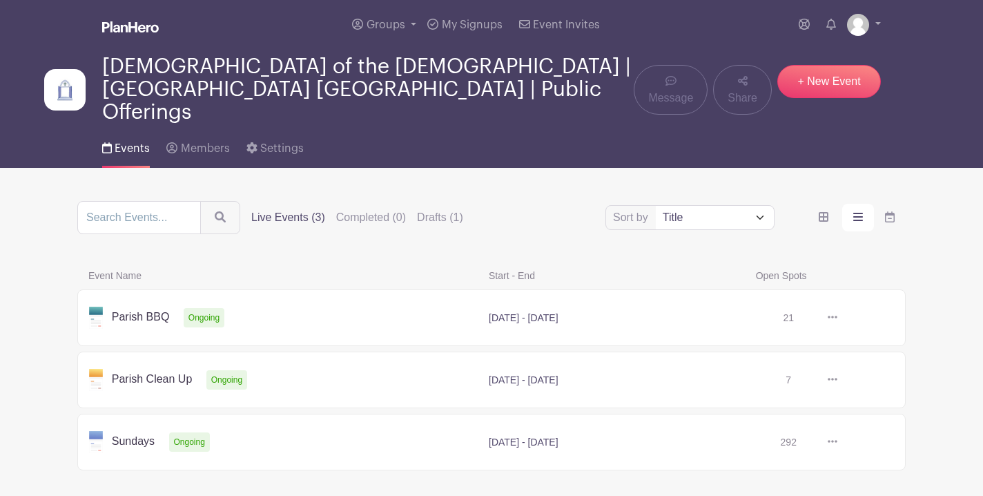
click at [837, 318] on link at bounding box center [837, 318] width 0 height 0
